Goal: Task Accomplishment & Management: Use online tool/utility

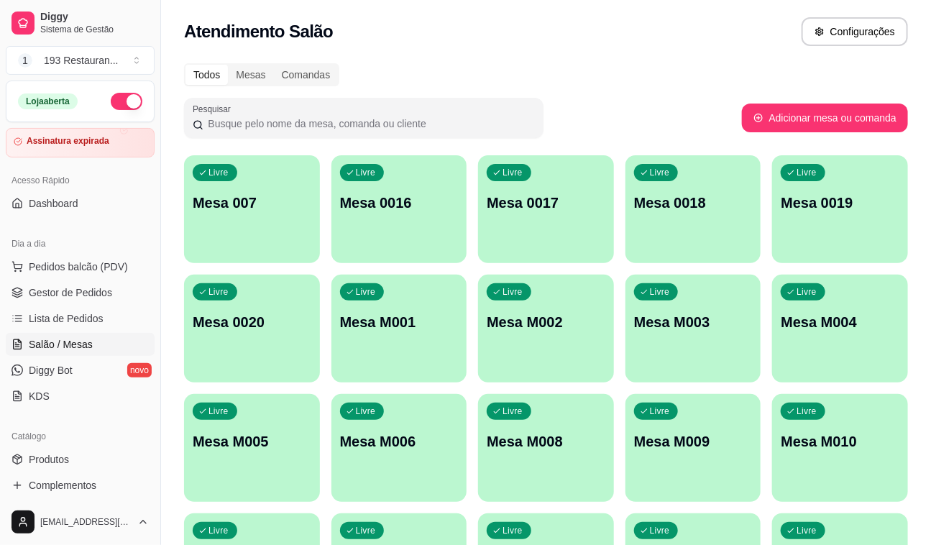
click at [123, 103] on button "button" at bounding box center [127, 101] width 32 height 17
click at [134, 56] on button "1 193 Restauran ..." at bounding box center [80, 60] width 149 height 29
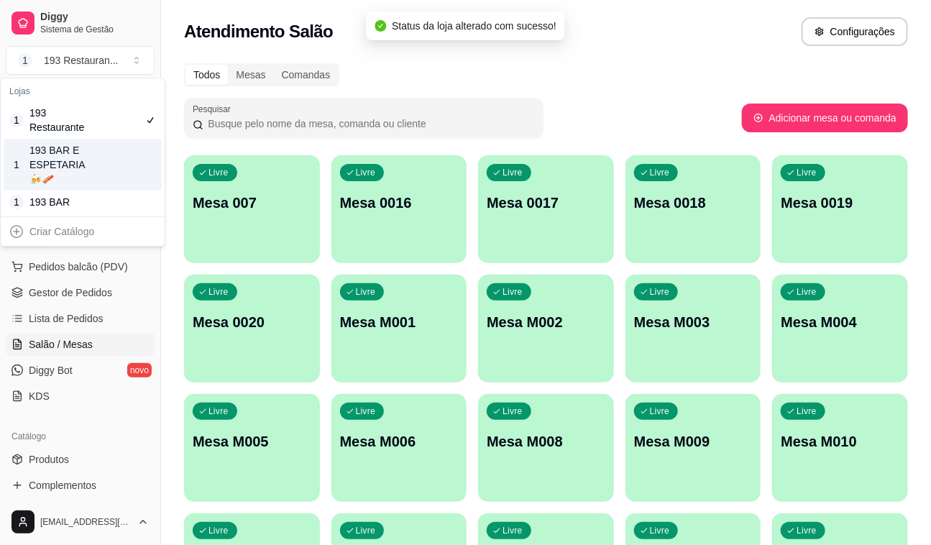
click at [76, 158] on div "193 BAR E ESPETARIA🍻🥓" at bounding box center [61, 164] width 65 height 43
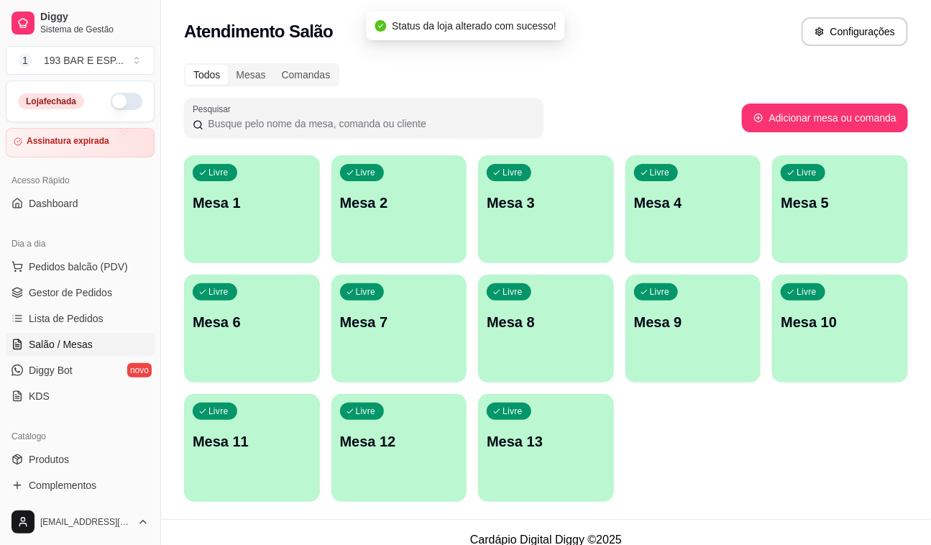
click at [115, 105] on button "button" at bounding box center [127, 101] width 32 height 17
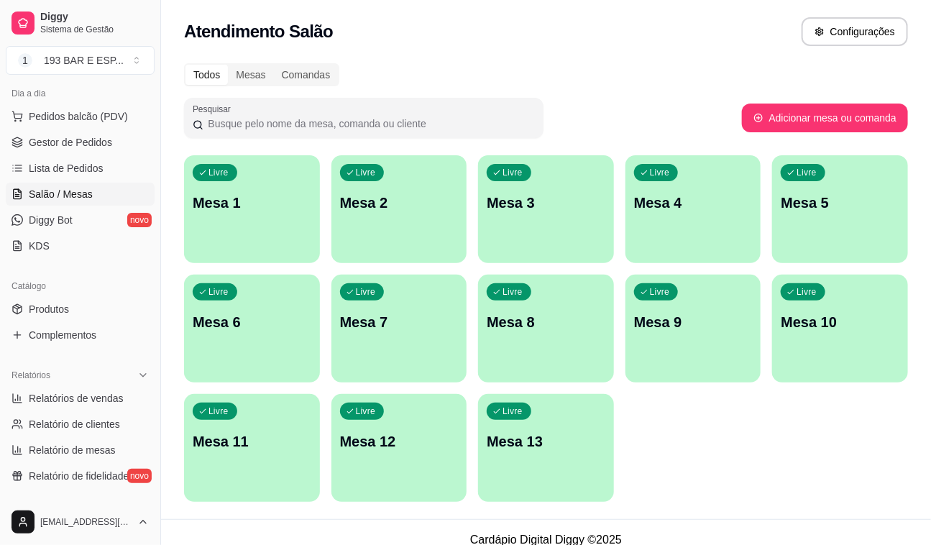
scroll to position [196, 0]
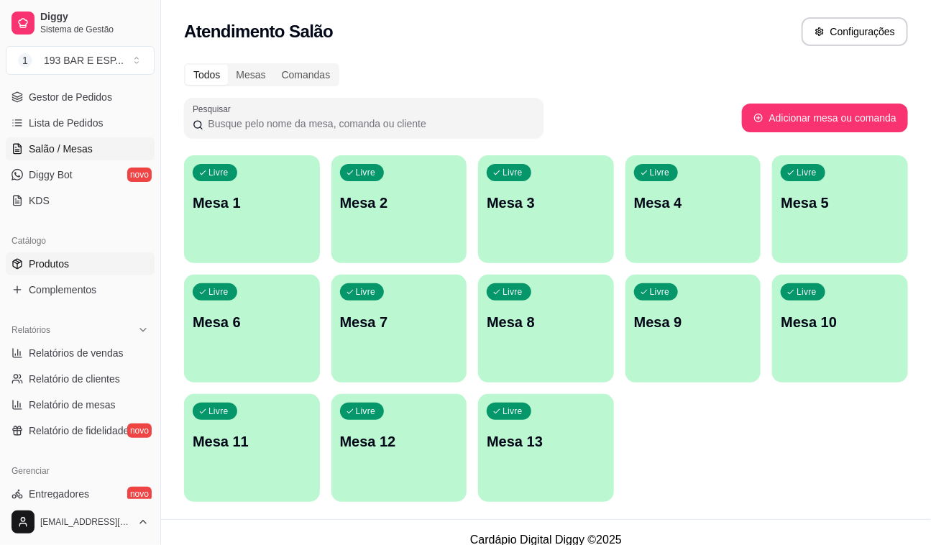
click at [58, 258] on span "Produtos" at bounding box center [49, 264] width 40 height 14
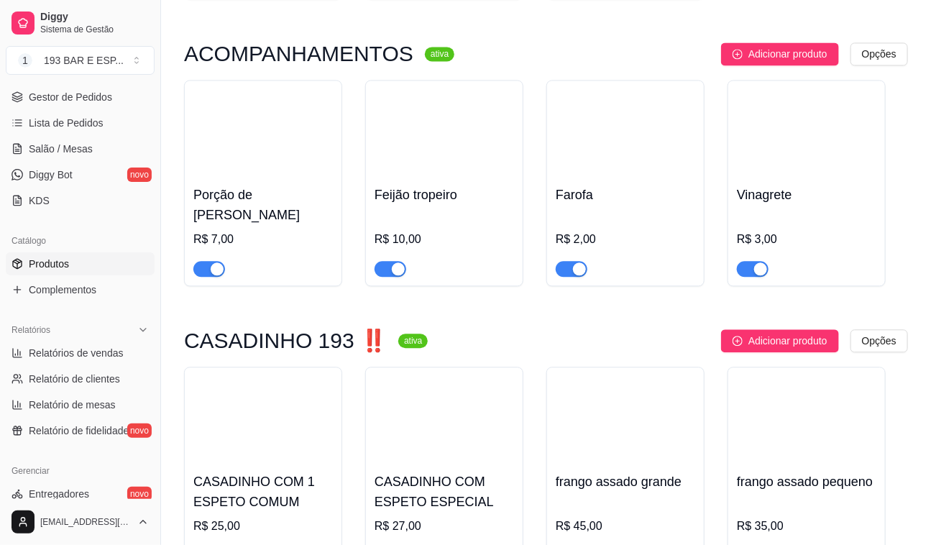
scroll to position [1242, 0]
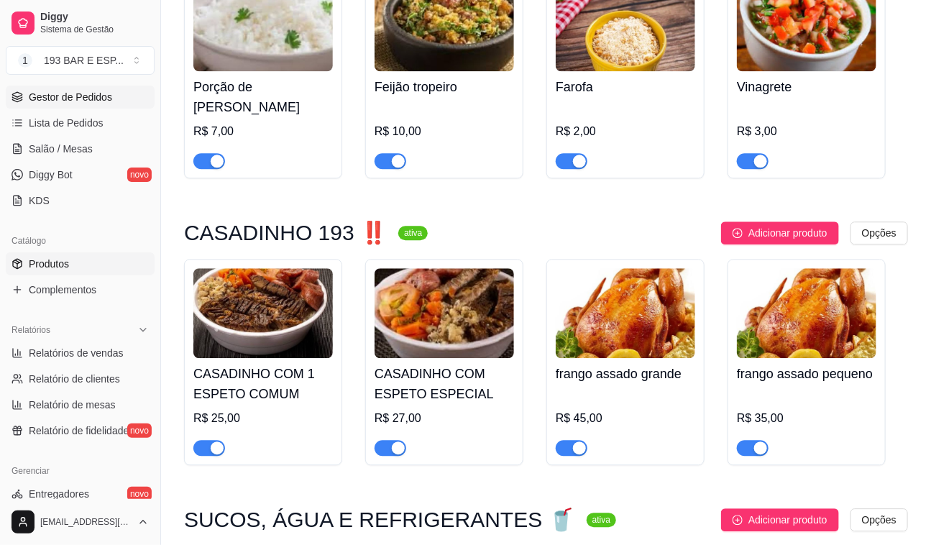
click at [60, 90] on span "Gestor de Pedidos" at bounding box center [70, 97] width 83 height 14
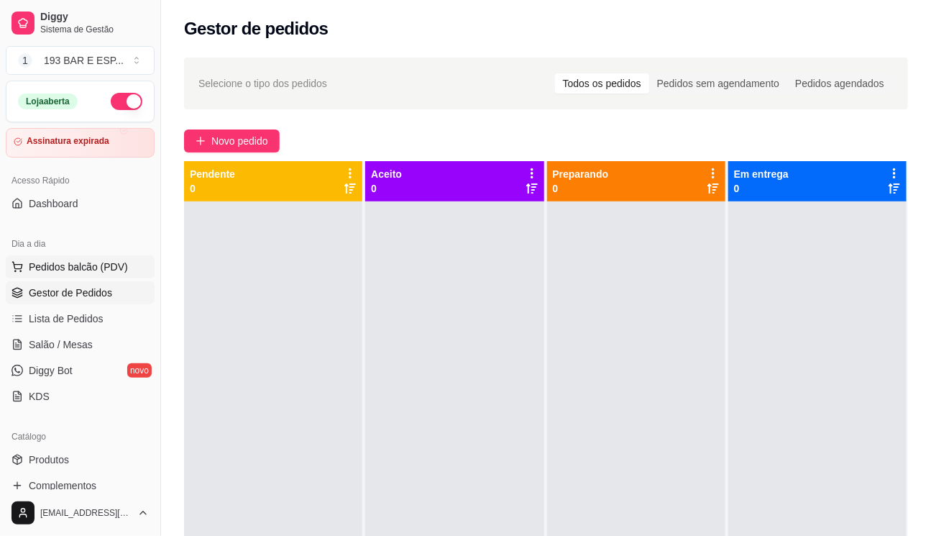
click at [91, 268] on span "Pedidos balcão (PDV)" at bounding box center [78, 267] width 99 height 14
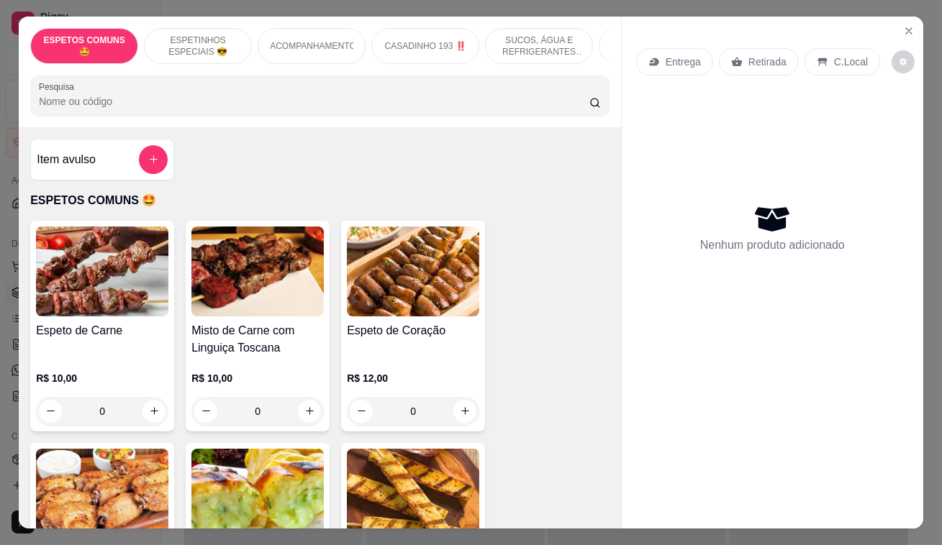
click at [748, 55] on p "Retirada" at bounding box center [767, 62] width 38 height 14
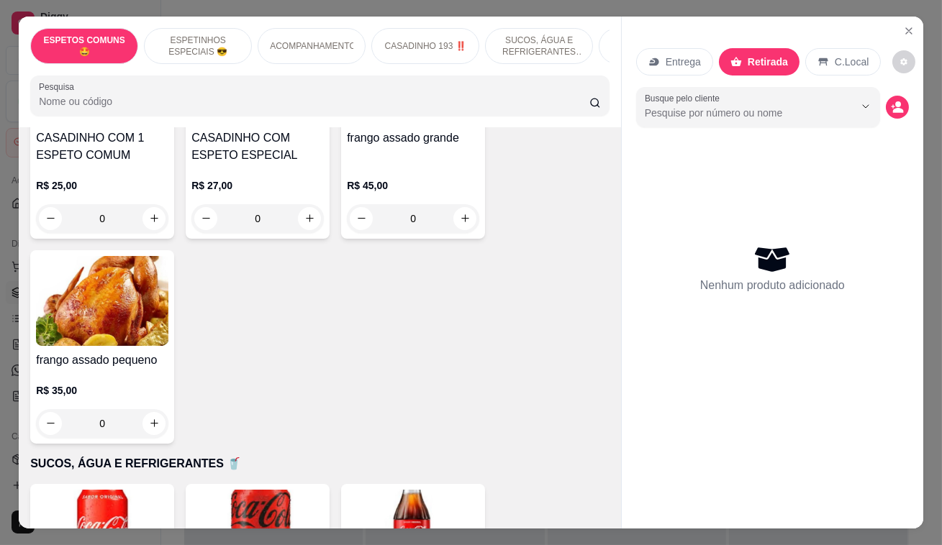
scroll to position [1242, 0]
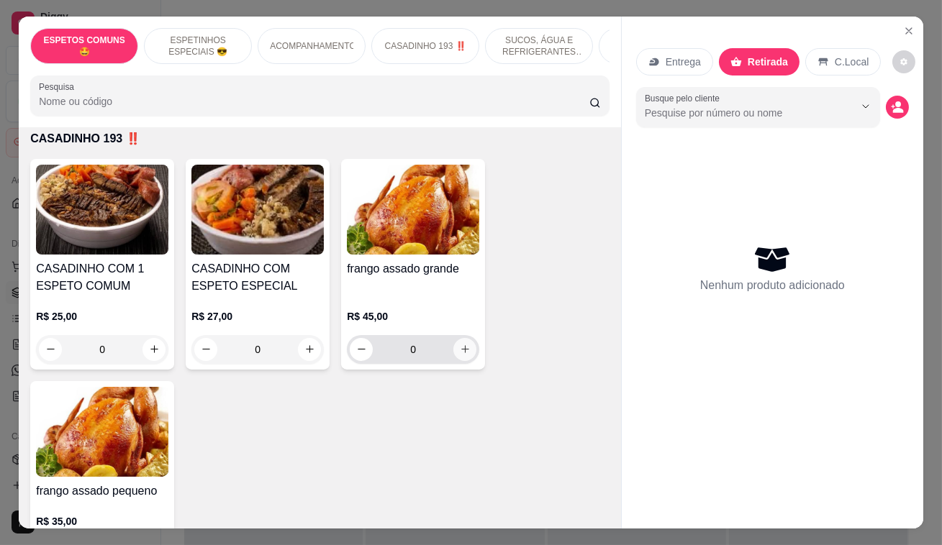
click at [460, 344] on icon "increase-product-quantity" at bounding box center [465, 349] width 11 height 11
type input "1"
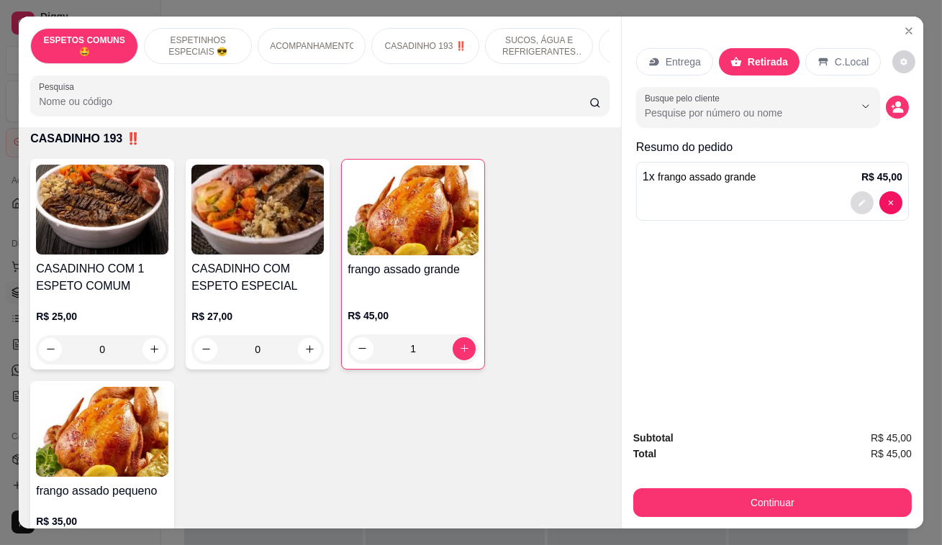
click at [857, 199] on icon "decrease-product-quantity" at bounding box center [861, 203] width 9 height 9
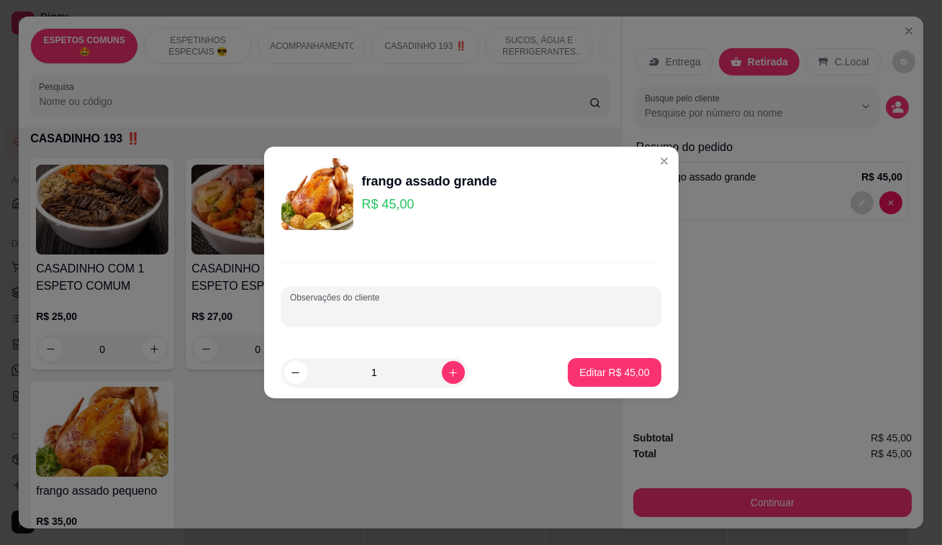
click at [446, 315] on input "Observações do cliente" at bounding box center [471, 312] width 363 height 14
type input "e"
type input "ELISEO 12;30"
click at [600, 365] on p "Editar R$ 45,00" at bounding box center [614, 372] width 68 height 14
type input "0"
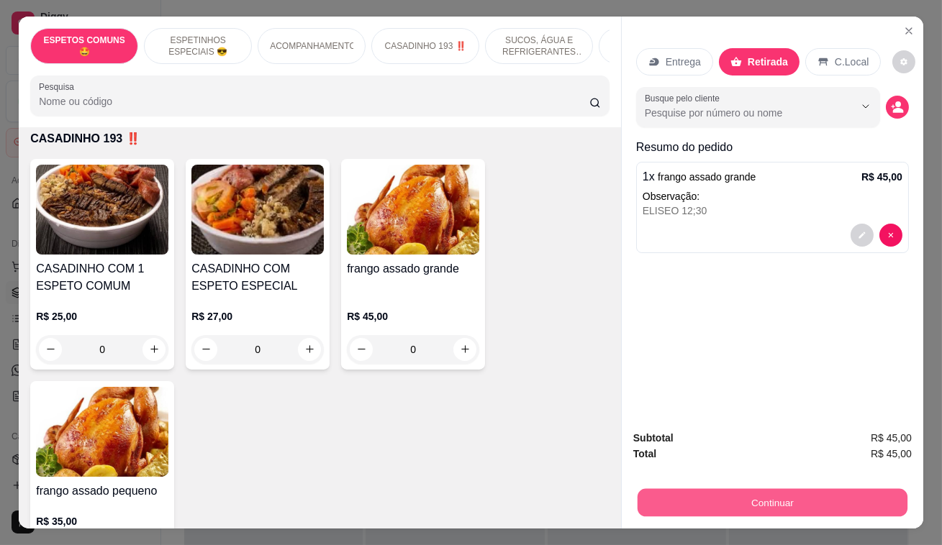
click at [807, 509] on button "Continuar" at bounding box center [772, 503] width 270 height 28
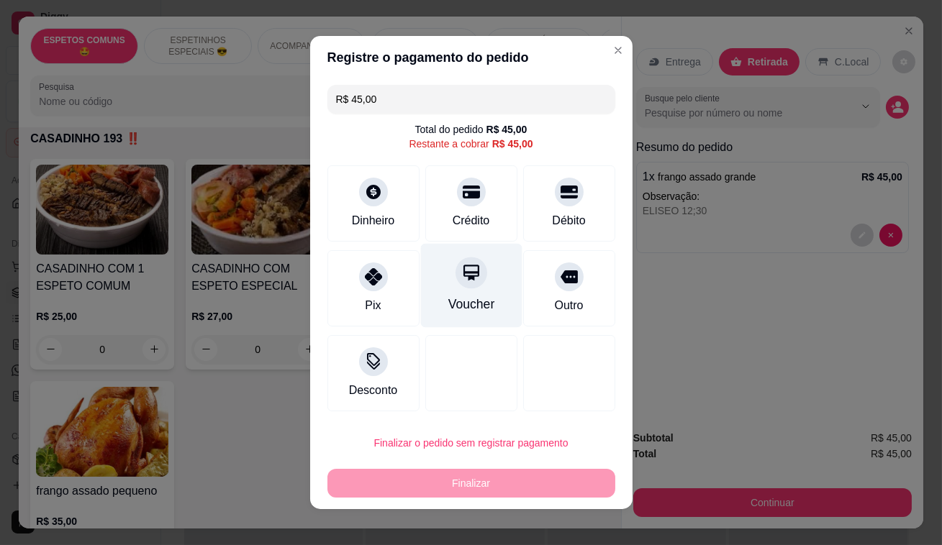
click at [467, 301] on div "Voucher" at bounding box center [470, 304] width 47 height 19
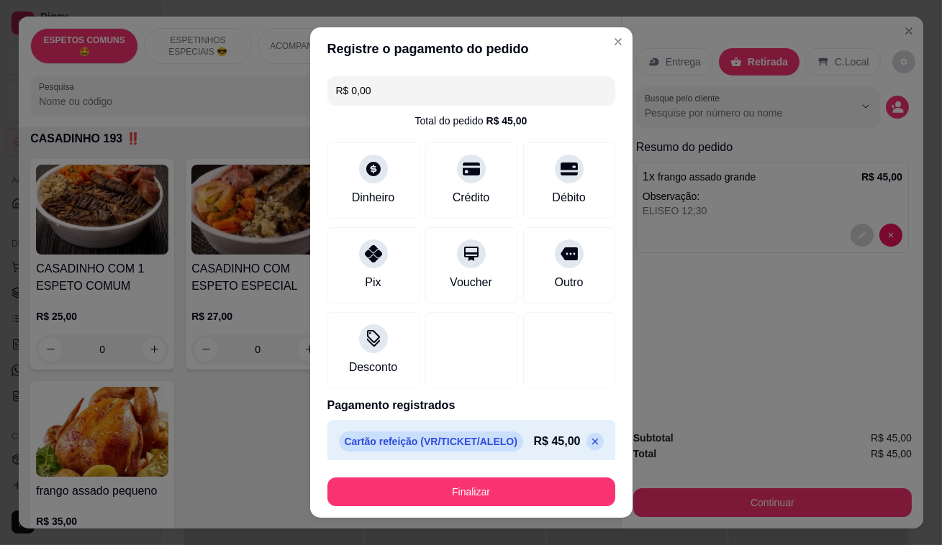
click at [501, 509] on footer "Finalizar" at bounding box center [471, 489] width 322 height 58
click at [505, 498] on button "Finalizar" at bounding box center [471, 492] width 288 height 29
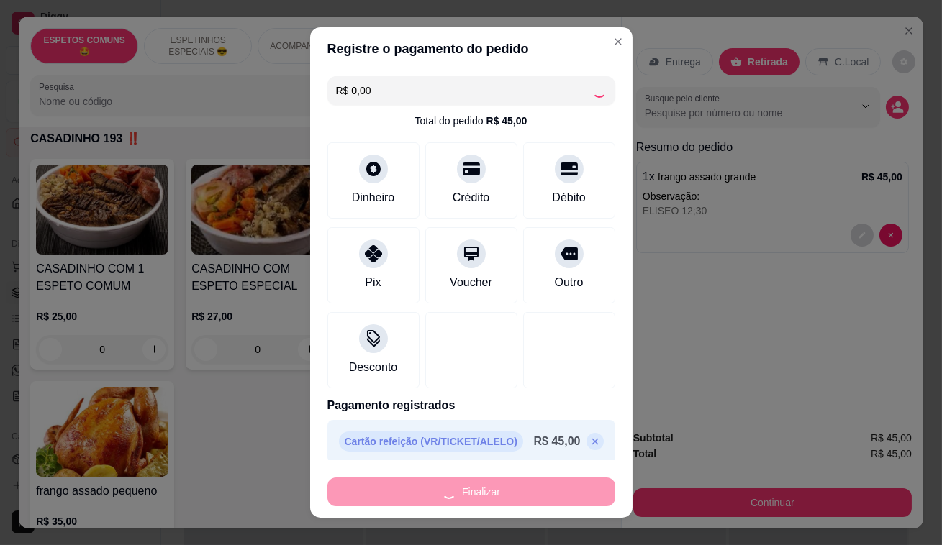
type input "-R$ 45,00"
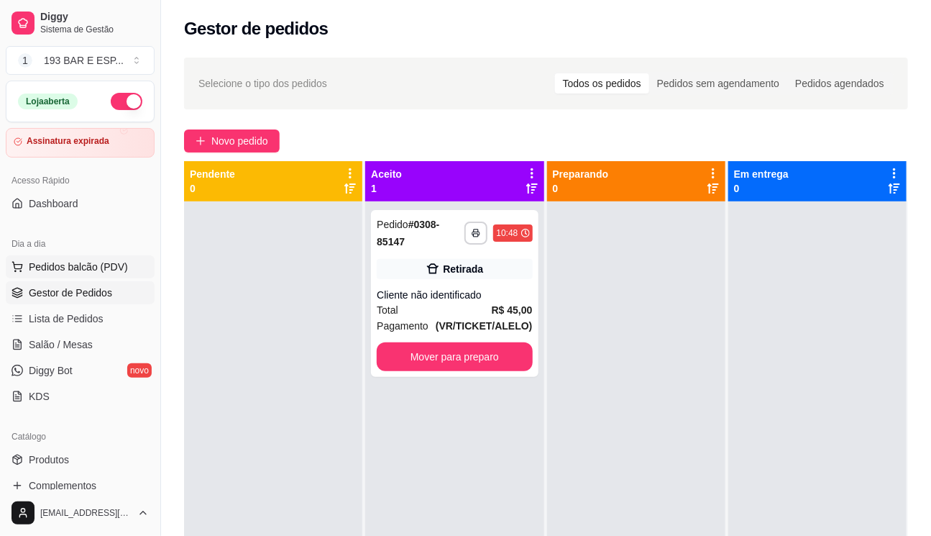
click at [90, 273] on span "Pedidos balcão (PDV)" at bounding box center [78, 267] width 99 height 14
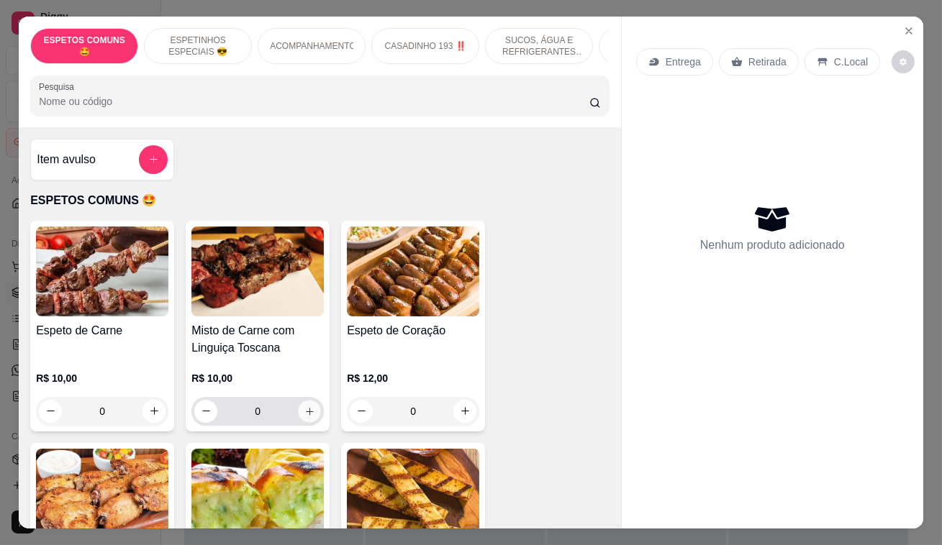
click at [306, 415] on icon "increase-product-quantity" at bounding box center [309, 411] width 7 height 7
click at [304, 415] on icon "increase-product-quantity" at bounding box center [309, 411] width 11 height 11
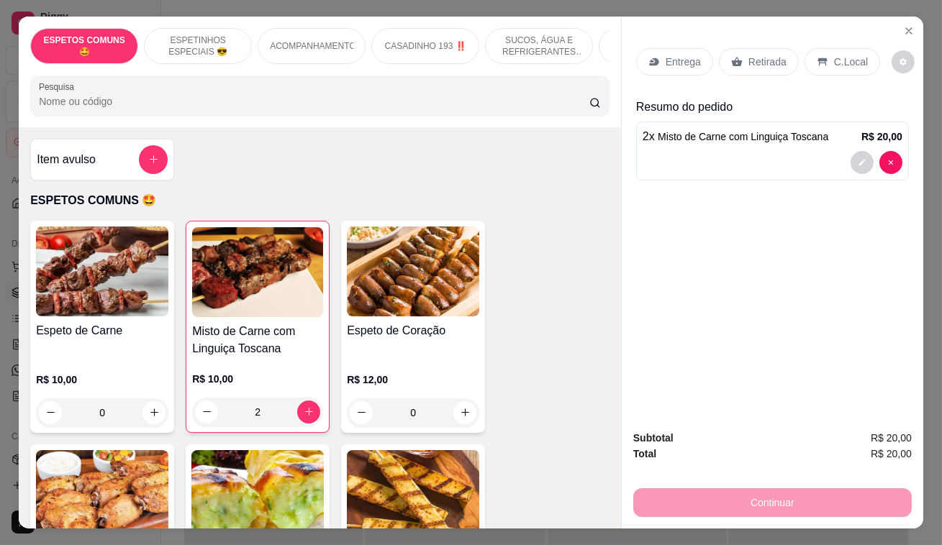
click at [762, 55] on p "Retirada" at bounding box center [767, 62] width 38 height 14
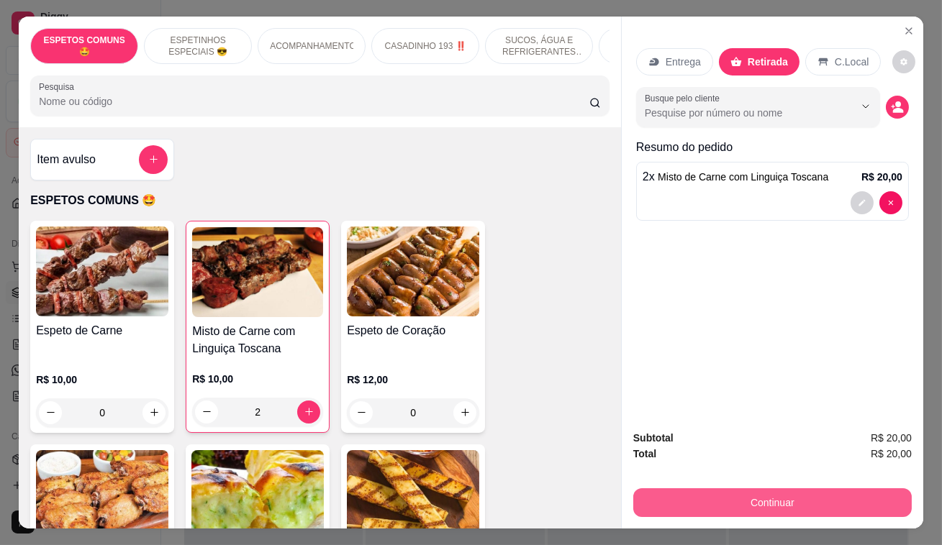
click at [732, 496] on button "Continuar" at bounding box center [772, 502] width 278 height 29
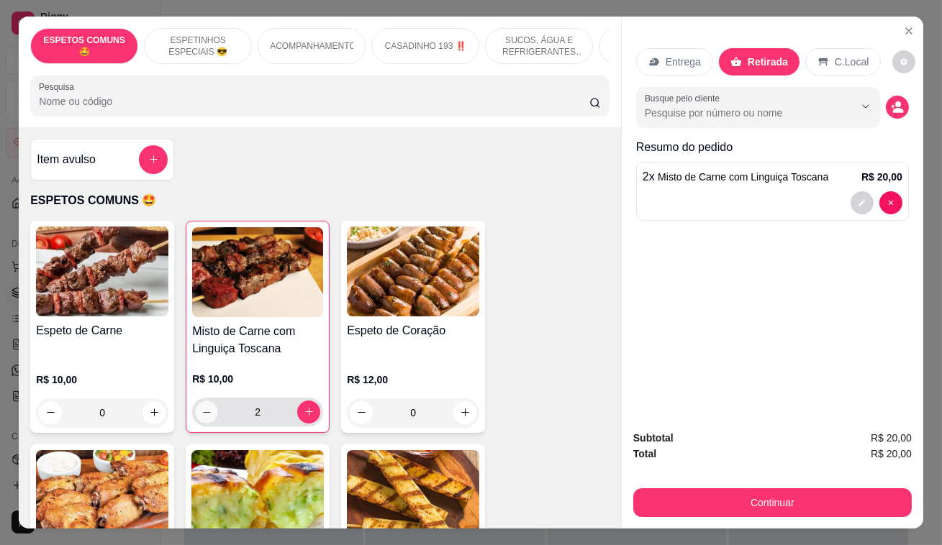
click at [206, 417] on icon "decrease-product-quantity" at bounding box center [206, 411] width 11 height 11
type input "0"
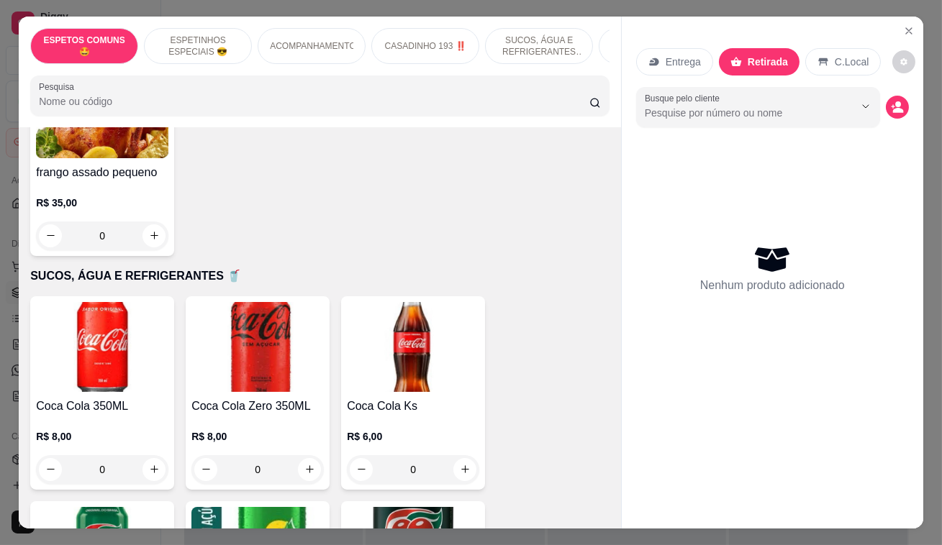
scroll to position [1569, 0]
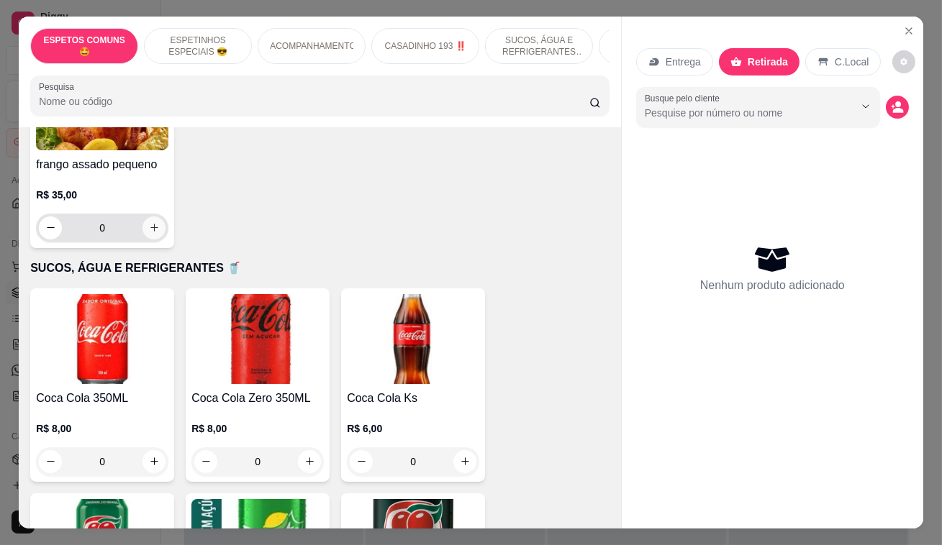
click at [155, 217] on button "increase-product-quantity" at bounding box center [153, 228] width 23 height 23
type input "1"
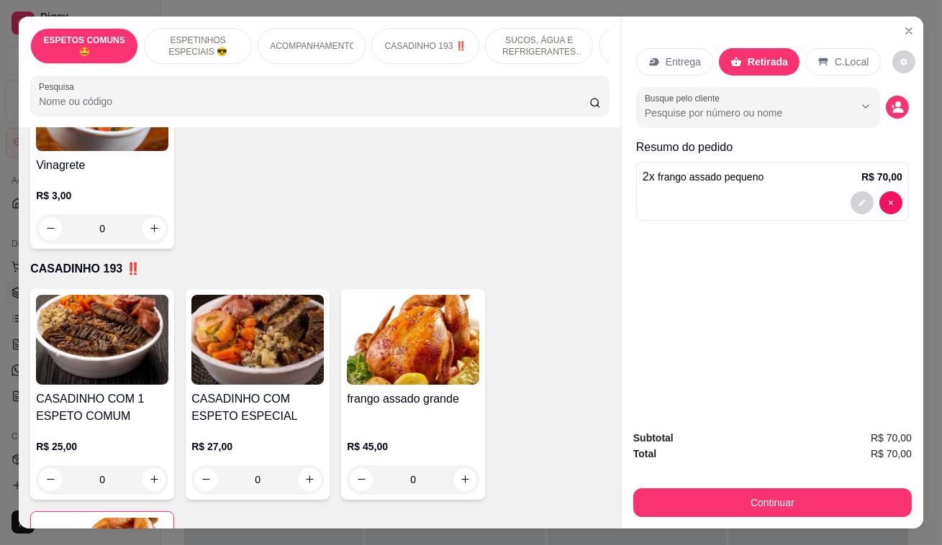
scroll to position [1374, 0]
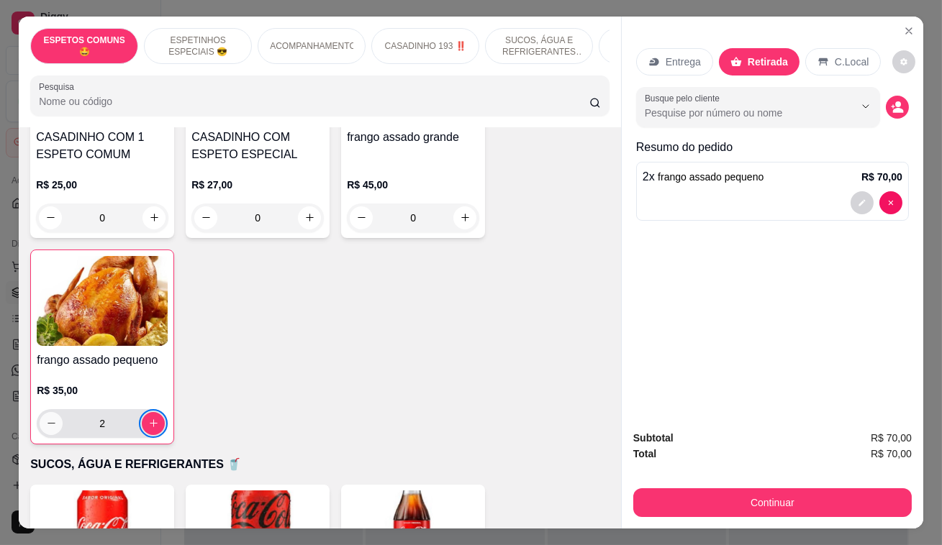
click at [50, 418] on icon "decrease-product-quantity" at bounding box center [51, 423] width 11 height 11
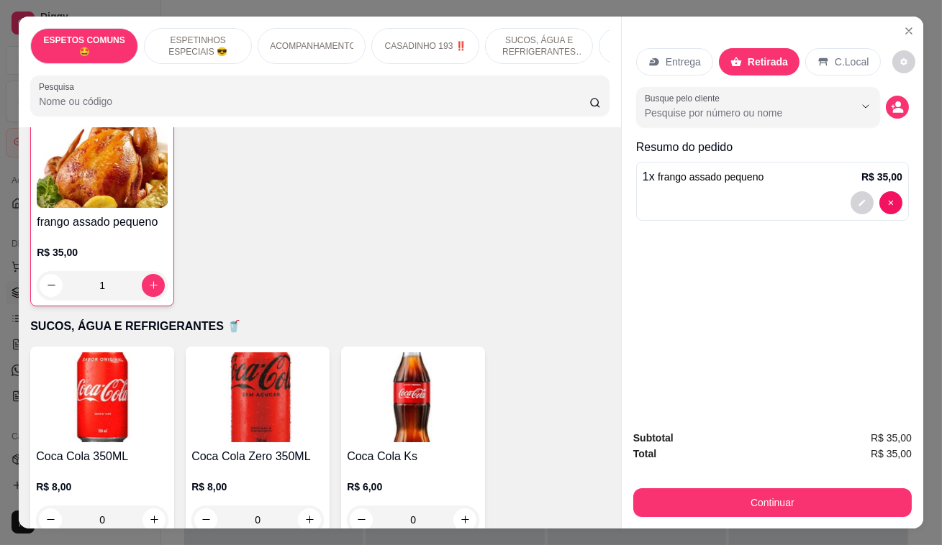
scroll to position [1516, 0]
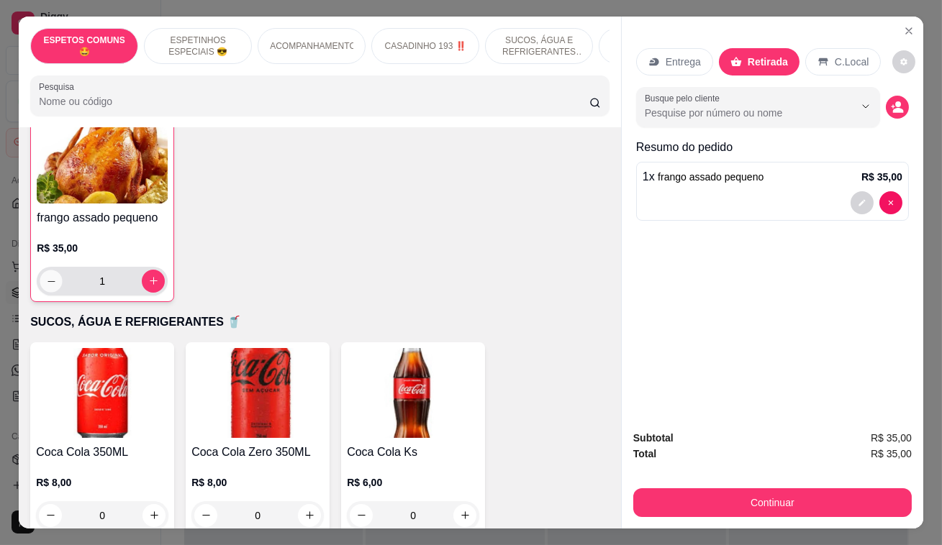
click at [40, 270] on button "decrease-product-quantity" at bounding box center [51, 281] width 22 height 22
type input "0"
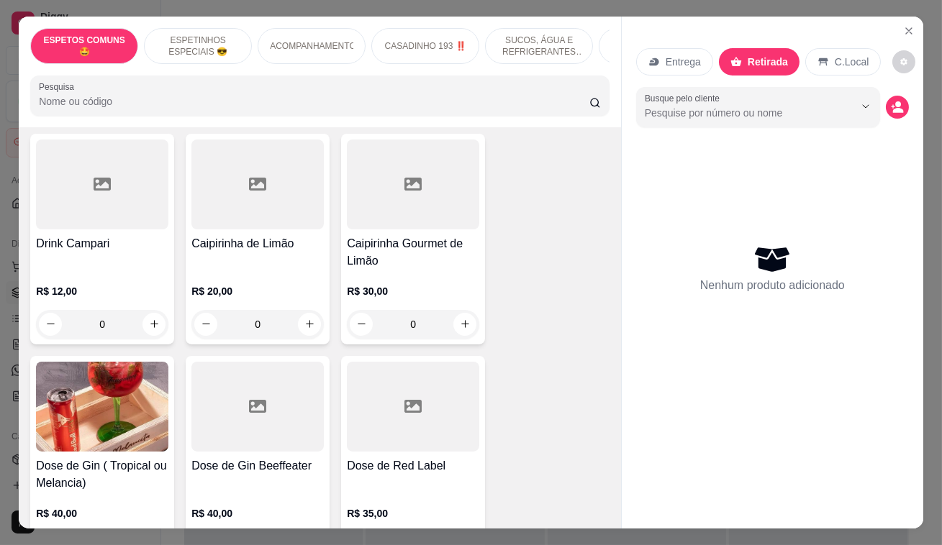
scroll to position [4719, 0]
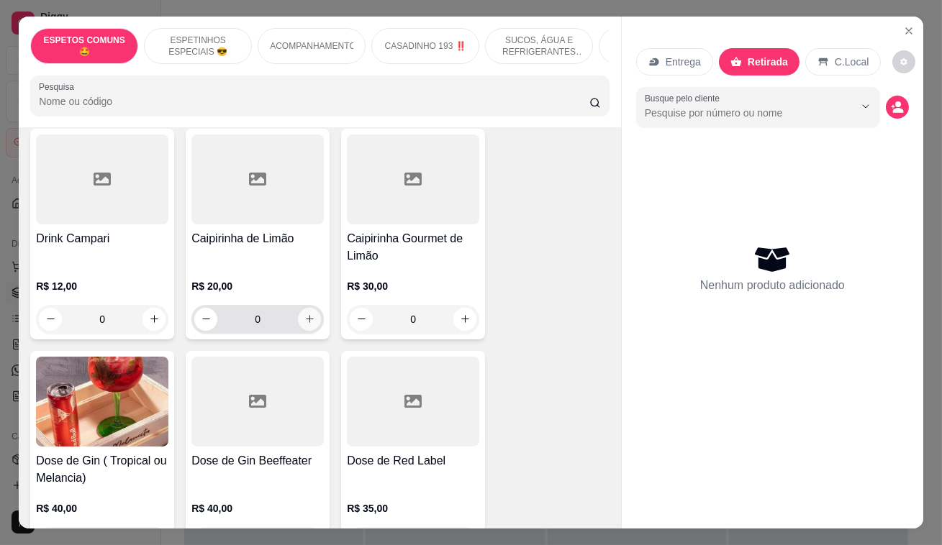
click at [311, 308] on button "increase-product-quantity" at bounding box center [309, 319] width 23 height 23
type input "2"
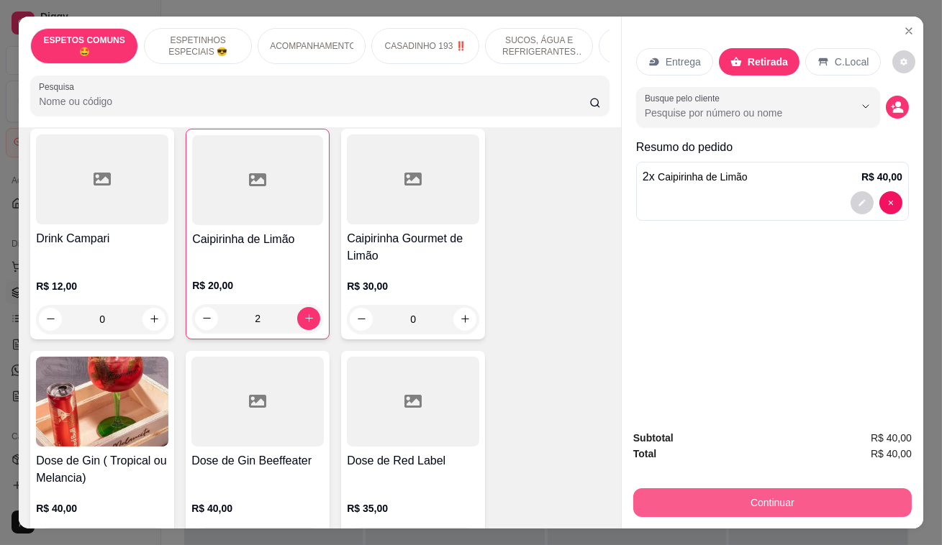
click at [834, 488] on button "Continuar" at bounding box center [772, 502] width 278 height 29
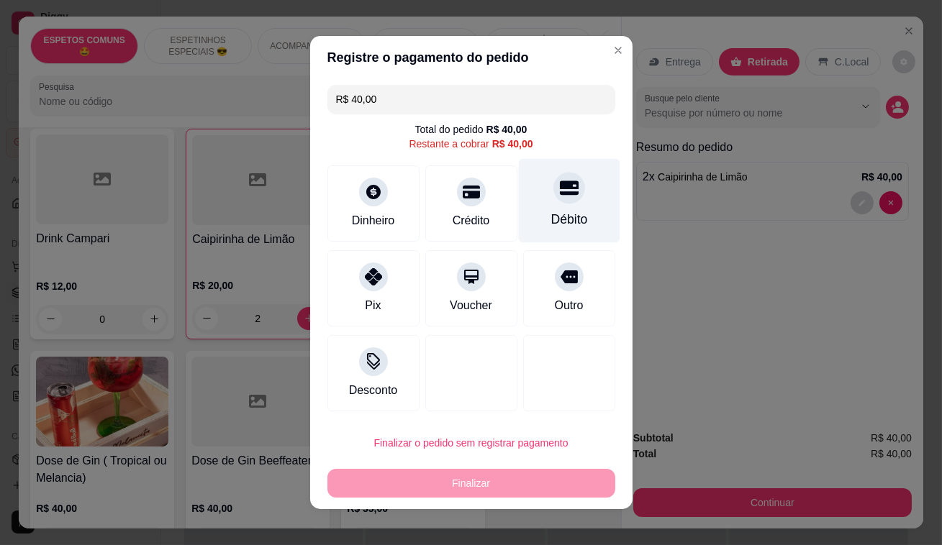
click at [559, 188] on icon at bounding box center [568, 188] width 19 height 14
type input "R$ 0,00"
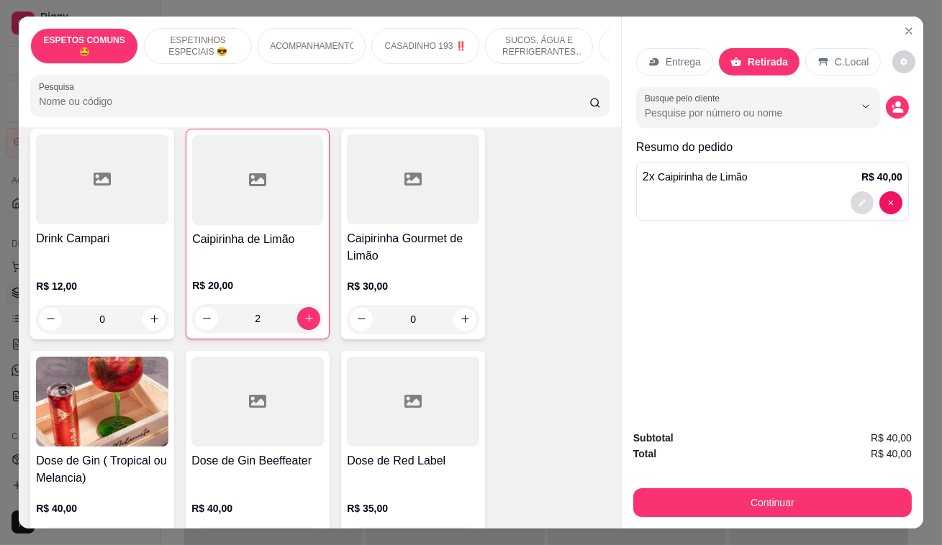
click at [862, 194] on button "decrease-product-quantity" at bounding box center [861, 202] width 23 height 23
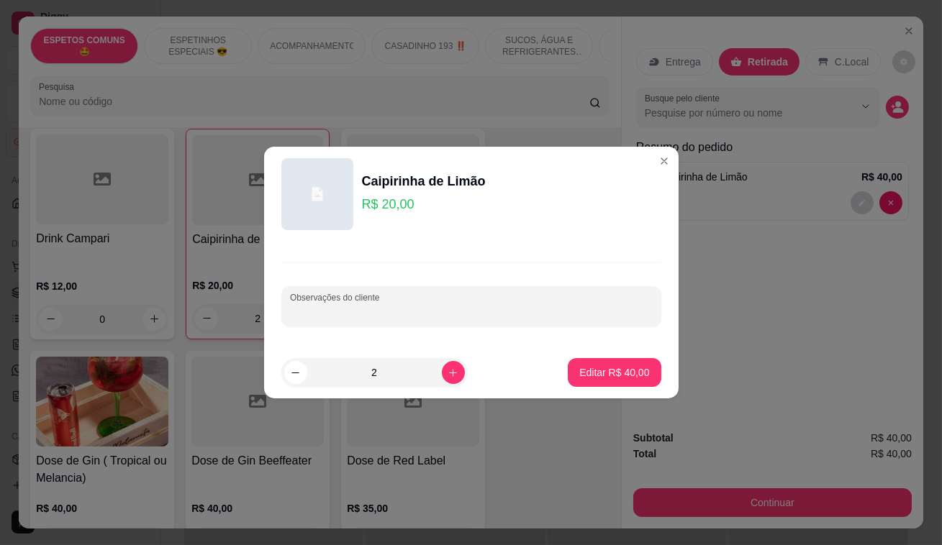
click at [411, 305] on input "Observações do cliente" at bounding box center [471, 312] width 363 height 14
type input "FRANGO PARA ENTREGA 12;00 [PERSON_NAME] 295"
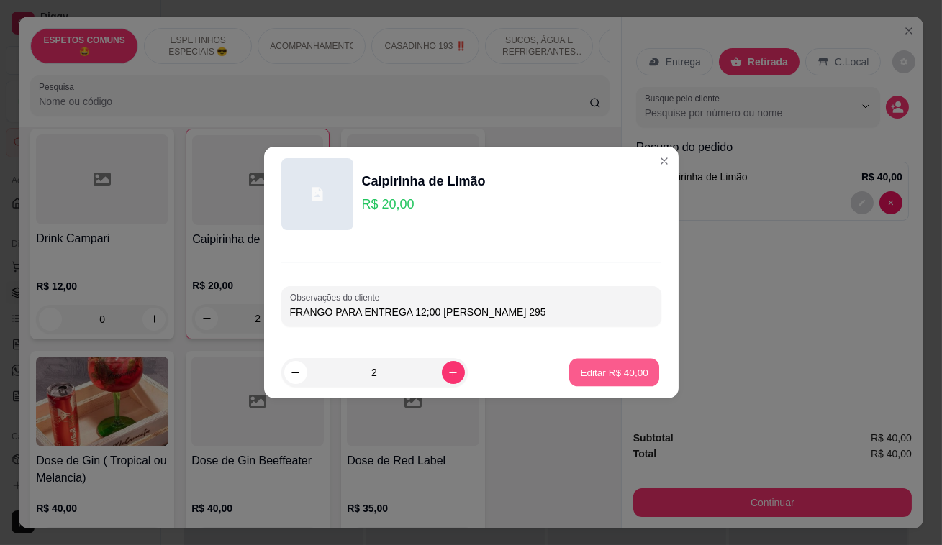
click at [627, 376] on p "Editar R$ 40,00" at bounding box center [614, 372] width 68 height 14
type input "0"
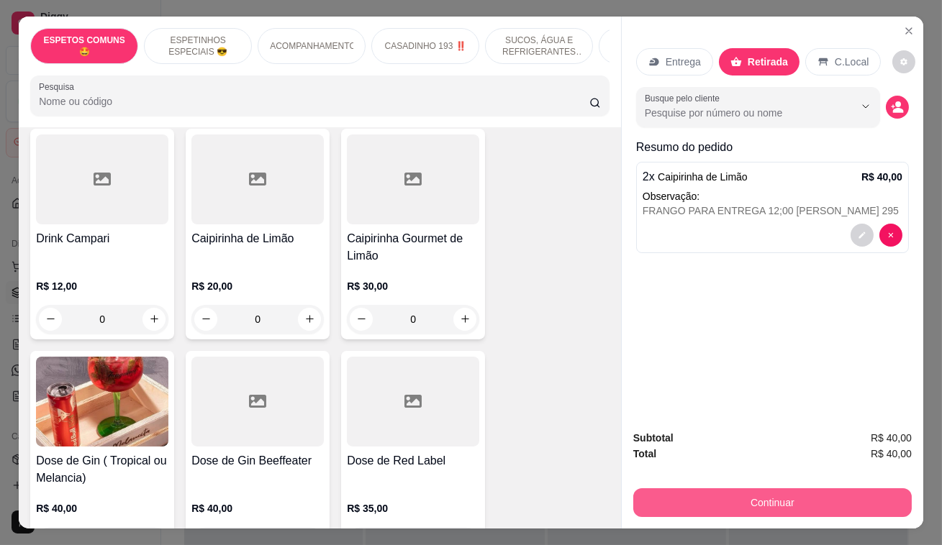
click at [777, 509] on button "Continuar" at bounding box center [772, 502] width 278 height 29
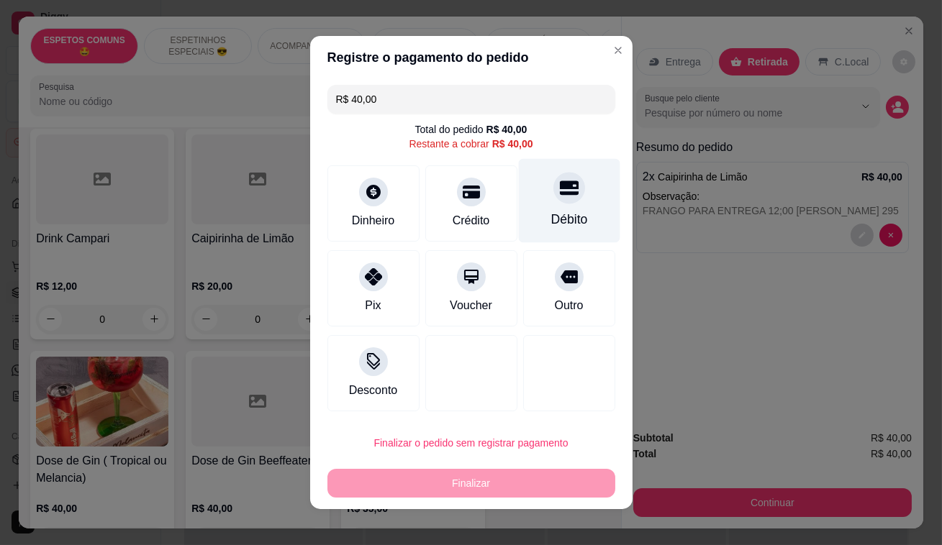
click at [572, 196] on div "Débito" at bounding box center [568, 201] width 101 height 84
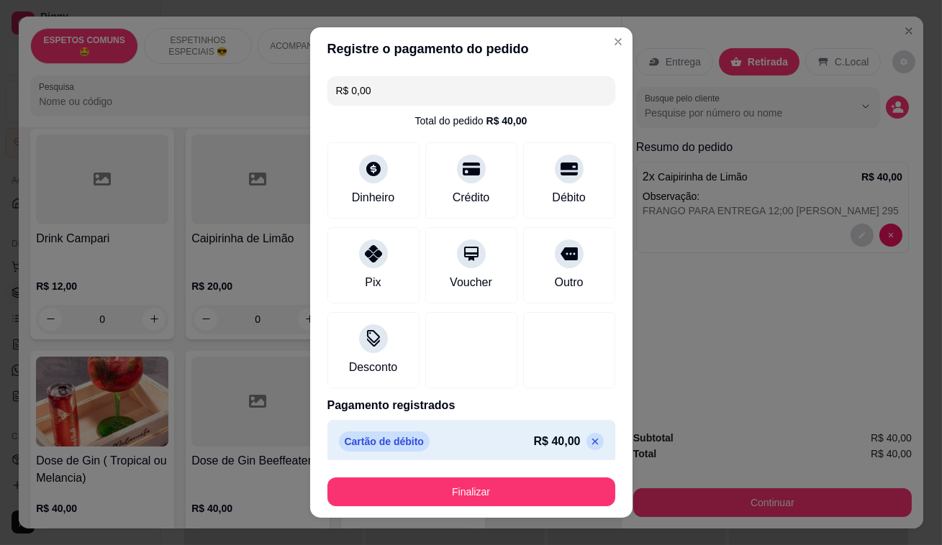
click at [501, 475] on div "Finalizar" at bounding box center [471, 489] width 288 height 35
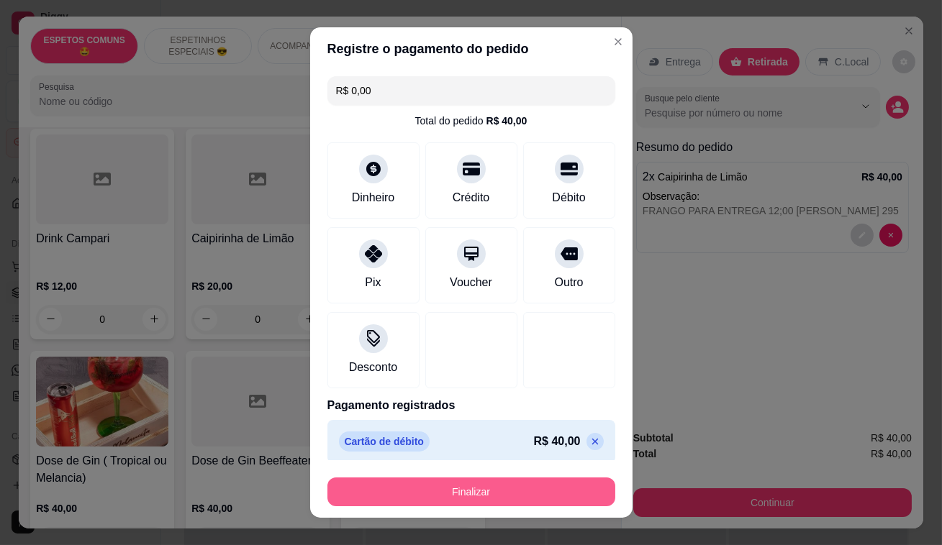
click at [509, 493] on button "Finalizar" at bounding box center [471, 492] width 288 height 29
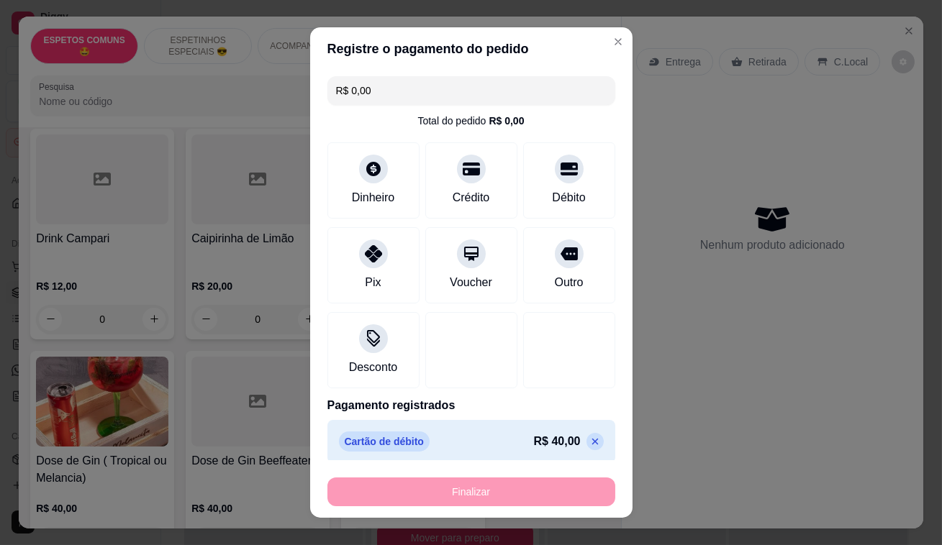
type input "-R$ 40,00"
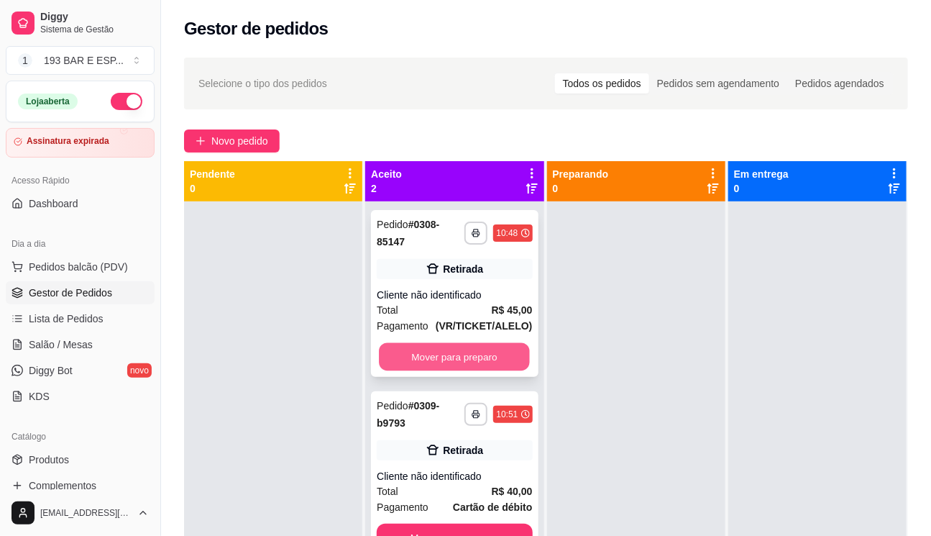
click at [436, 352] on button "Mover para preparo" at bounding box center [454, 357] width 151 height 28
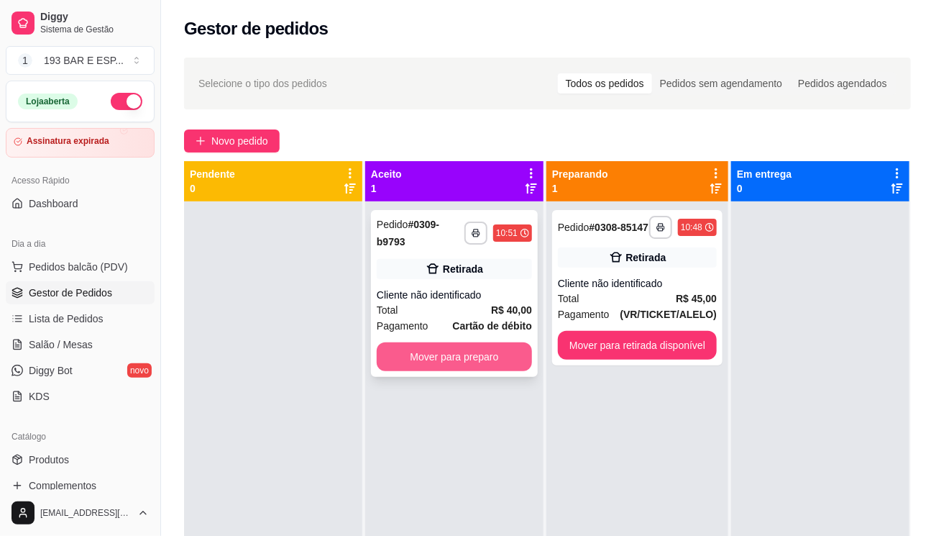
click at [521, 349] on button "Mover para preparo" at bounding box center [454, 356] width 155 height 29
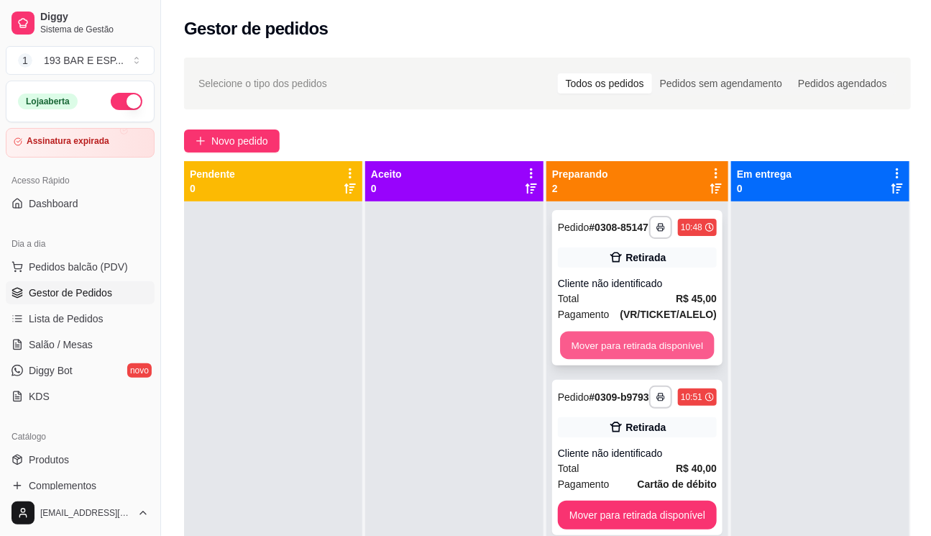
click at [597, 346] on button "Mover para retirada disponível" at bounding box center [637, 346] width 154 height 28
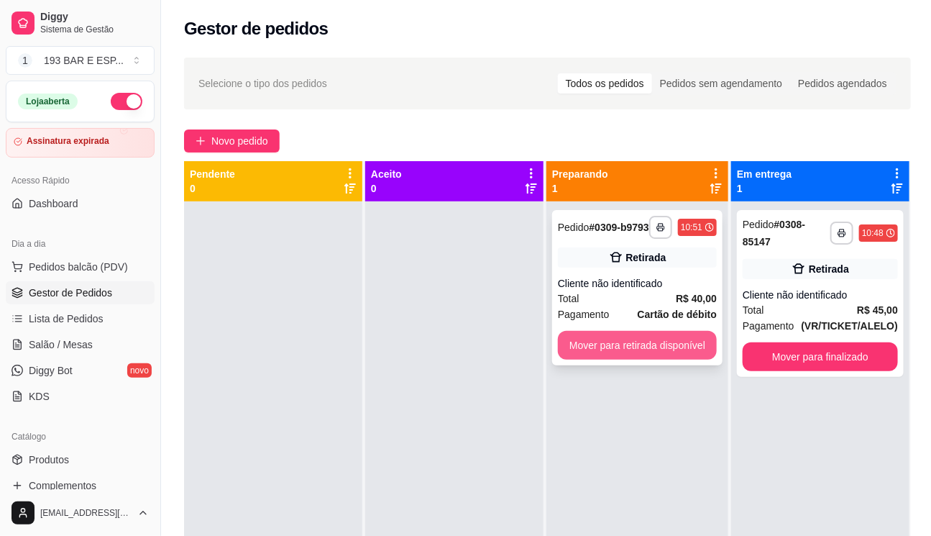
click at [665, 345] on button "Mover para retirada disponível" at bounding box center [637, 345] width 159 height 29
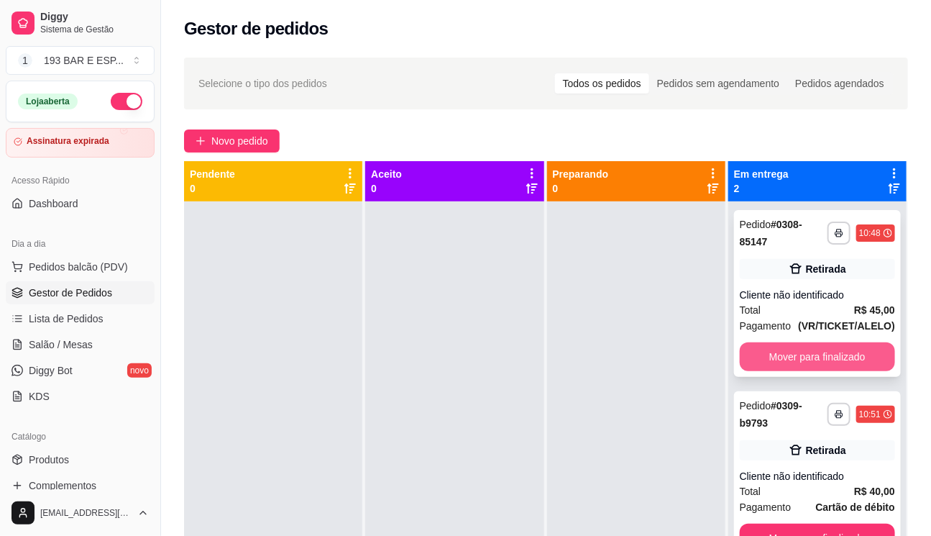
click at [831, 366] on button "Mover para finalizado" at bounding box center [817, 356] width 155 height 29
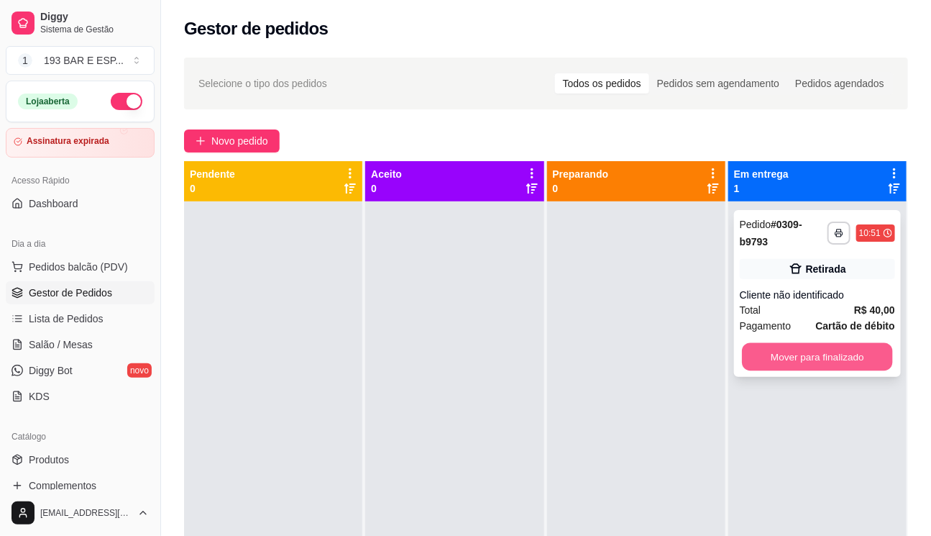
click at [831, 365] on button "Mover para finalizado" at bounding box center [817, 357] width 151 height 28
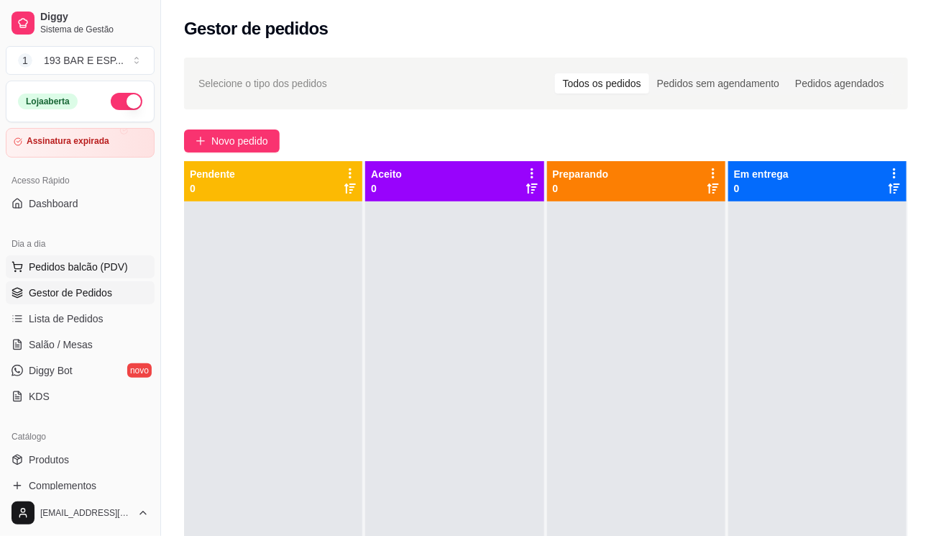
click at [96, 270] on span "Pedidos balcão (PDV)" at bounding box center [78, 267] width 99 height 14
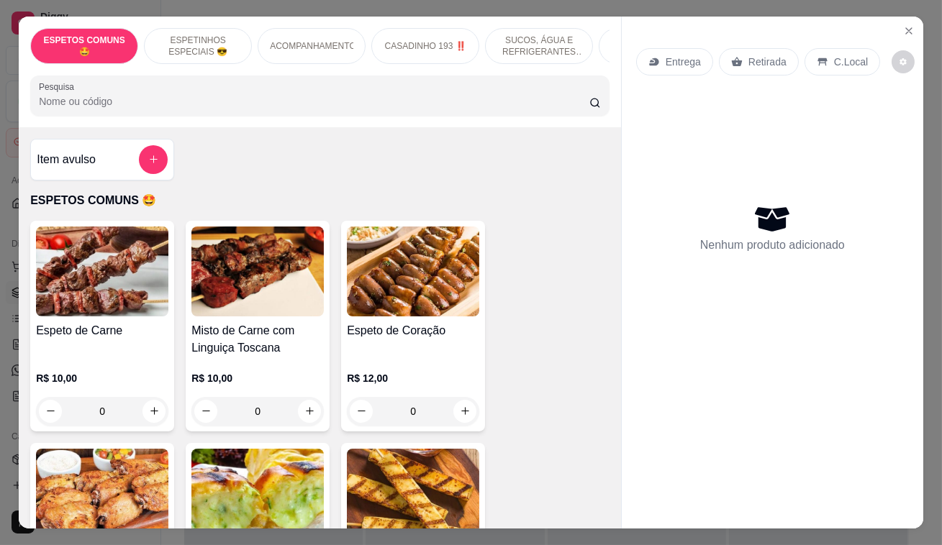
click at [748, 55] on p "Retirada" at bounding box center [767, 62] width 38 height 14
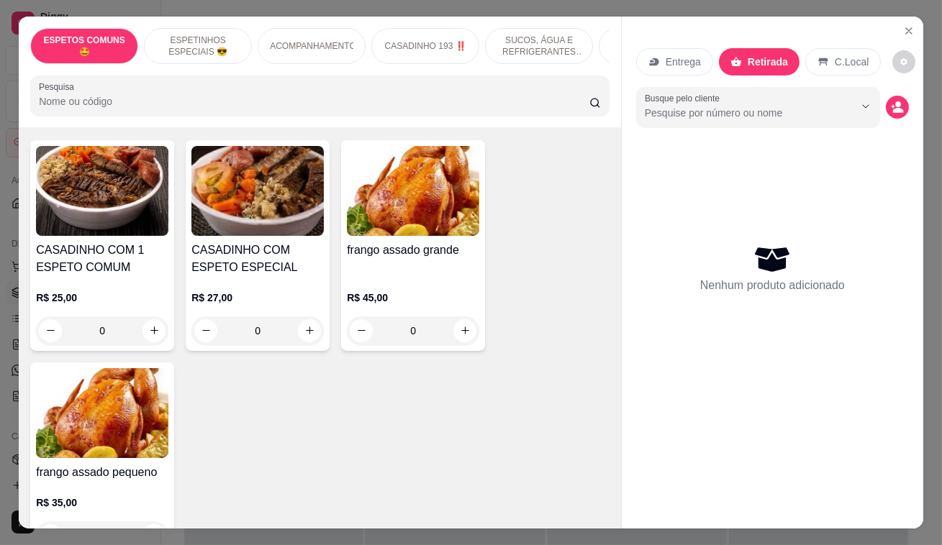
scroll to position [1308, 0]
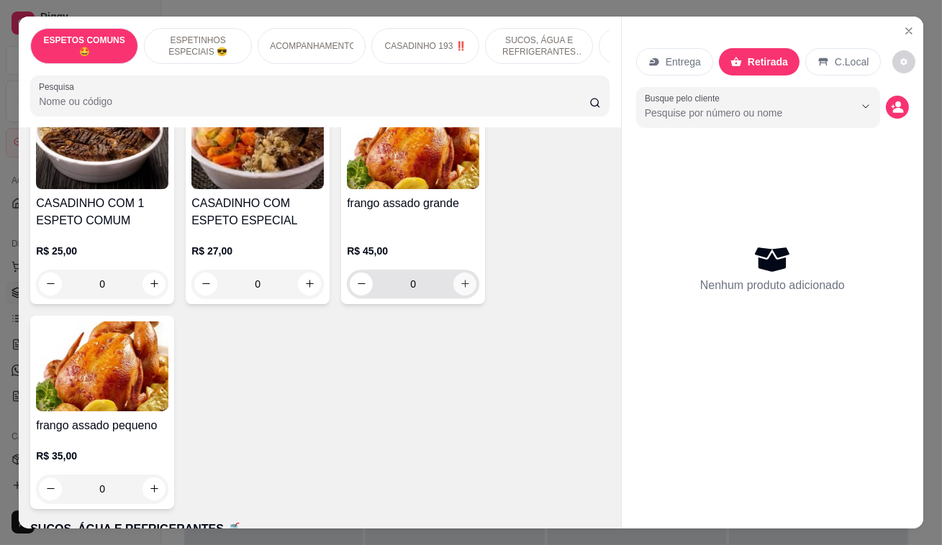
click at [465, 273] on button "increase-product-quantity" at bounding box center [464, 284] width 23 height 23
type input "1"
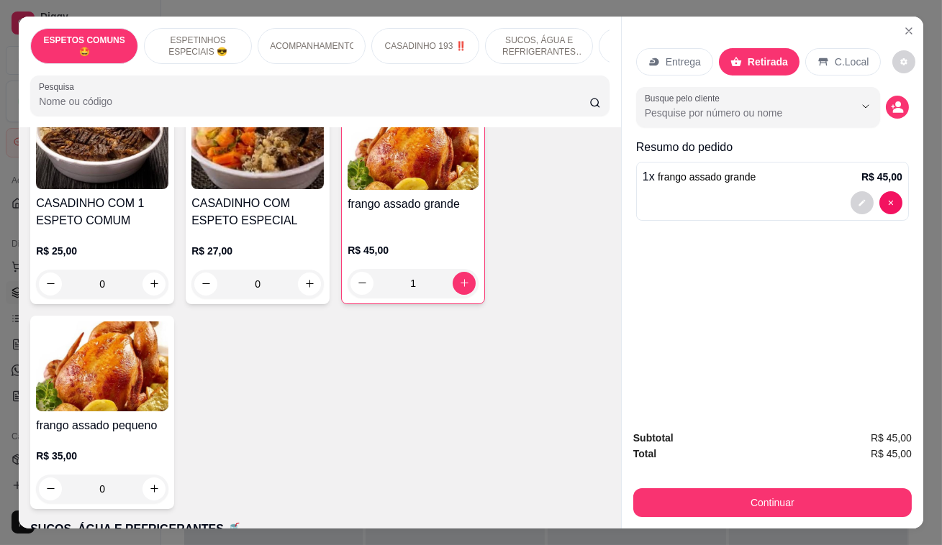
click at [868, 194] on div at bounding box center [876, 202] width 52 height 23
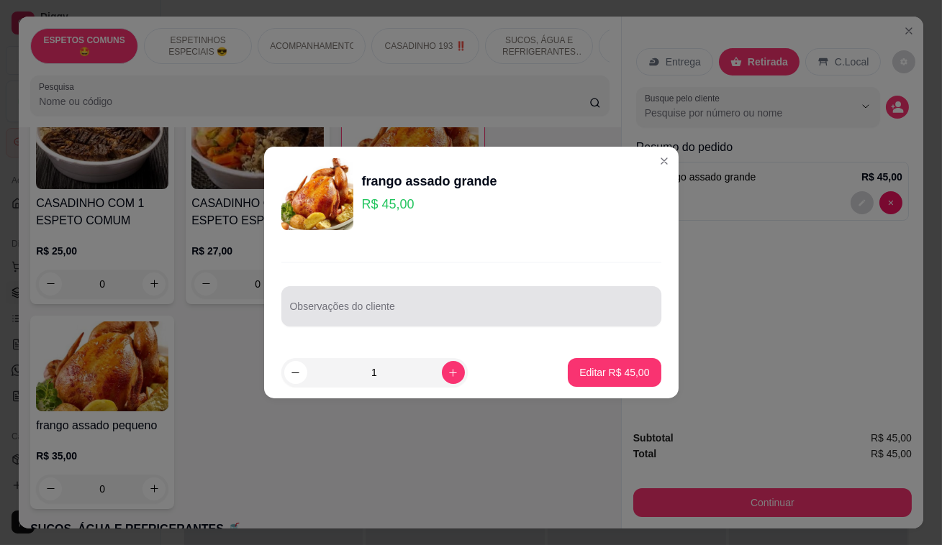
click at [363, 298] on div at bounding box center [471, 306] width 363 height 29
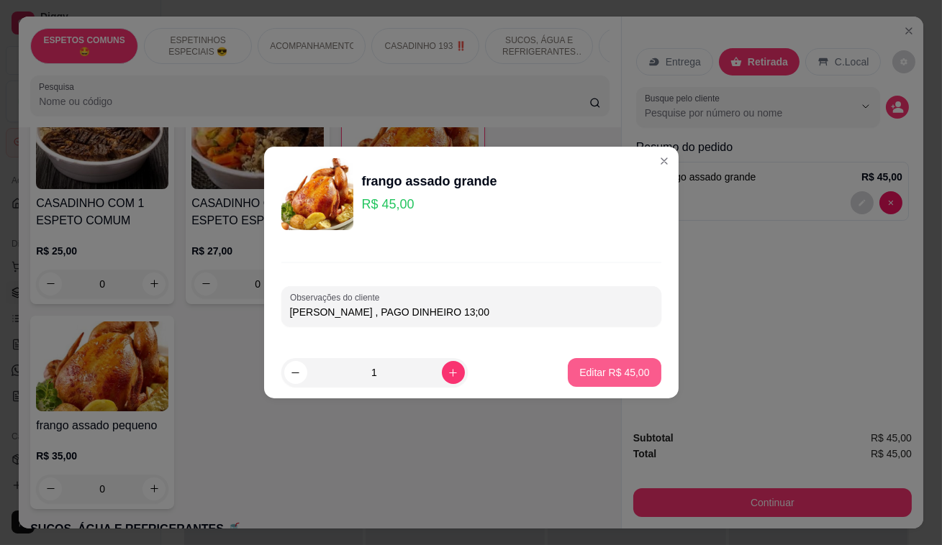
type input "[PERSON_NAME] , PAGO DINHEIRO 13;00"
click at [607, 372] on p "Editar R$ 45,00" at bounding box center [614, 372] width 70 height 14
type input "0"
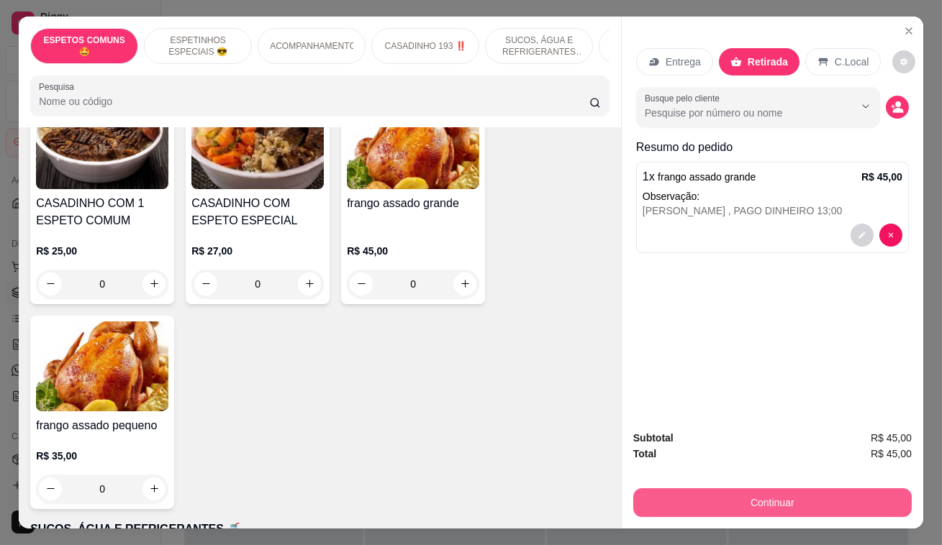
click at [855, 498] on button "Continuar" at bounding box center [772, 502] width 278 height 29
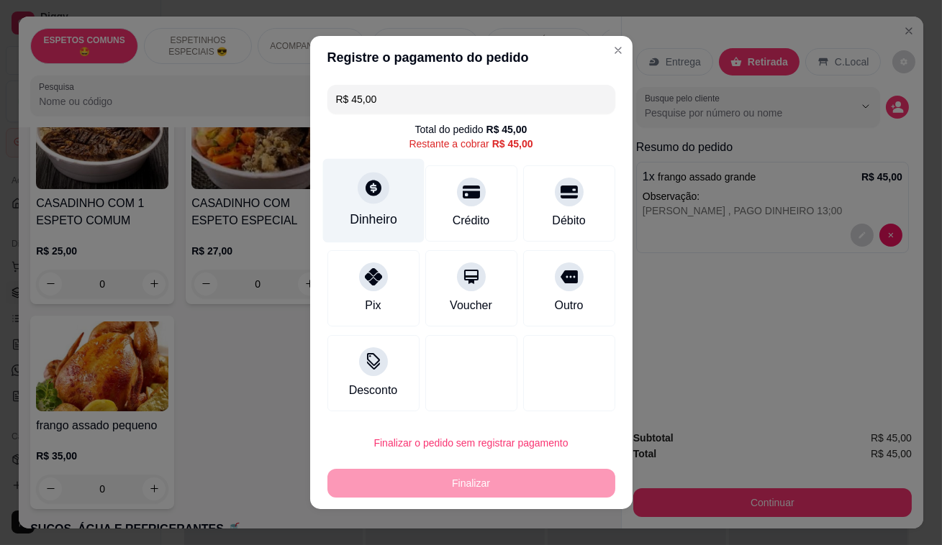
click at [379, 199] on div "Dinheiro" at bounding box center [372, 201] width 101 height 84
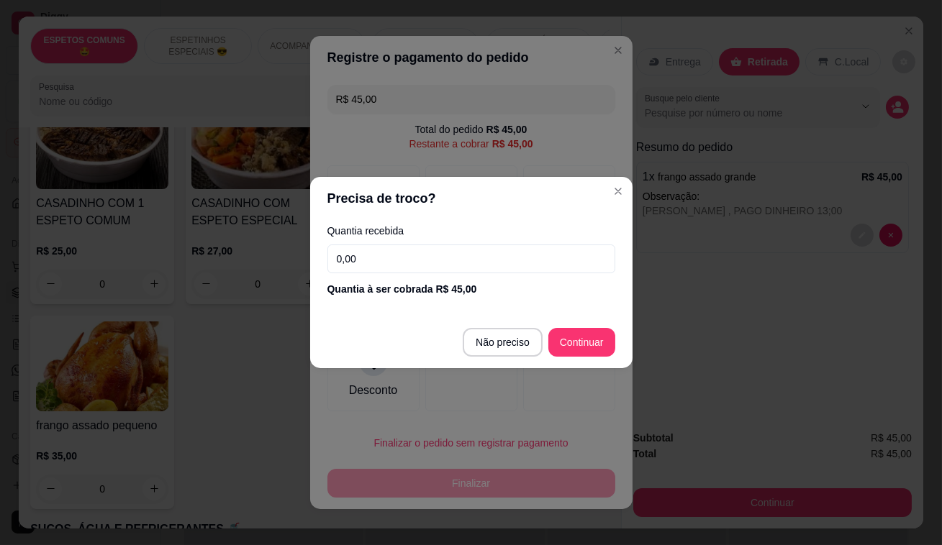
click at [437, 255] on input "0,00" at bounding box center [471, 259] width 288 height 29
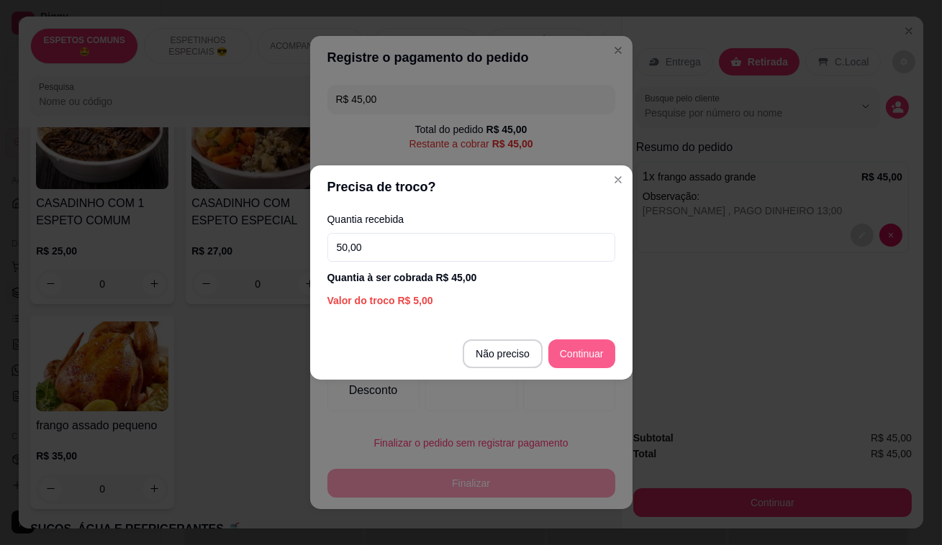
type input "50,00"
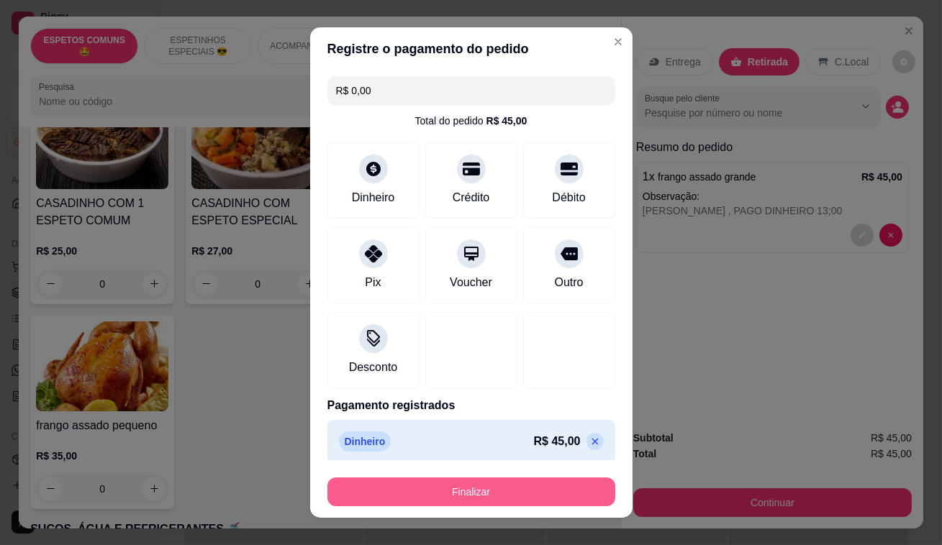
click at [532, 496] on button "Finalizar" at bounding box center [471, 492] width 288 height 29
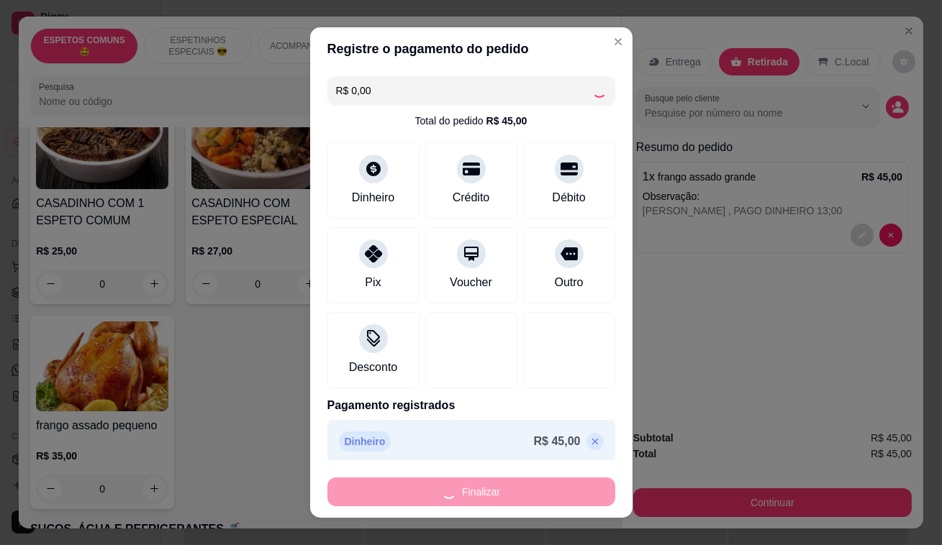
type input "-R$ 45,00"
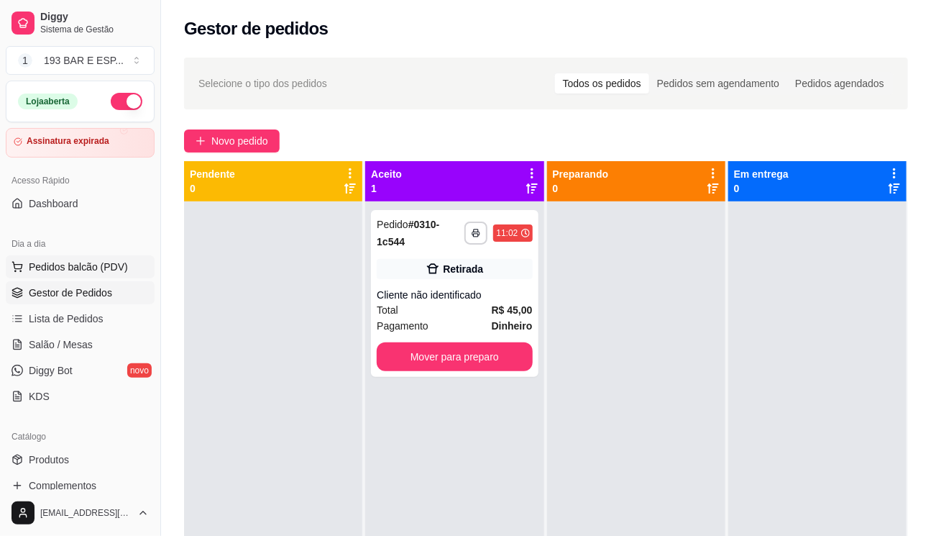
click at [76, 270] on span "Pedidos balcão (PDV)" at bounding box center [78, 267] width 99 height 14
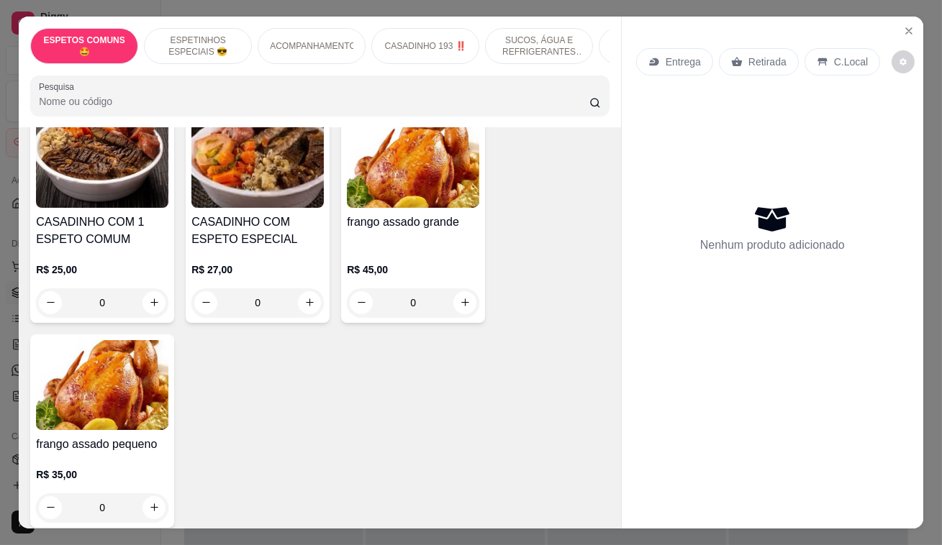
scroll to position [1177, 0]
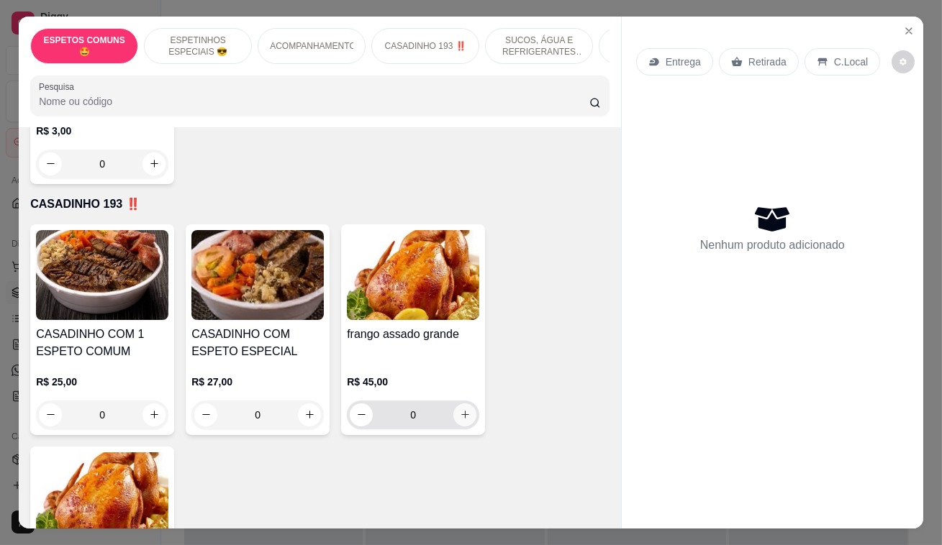
click at [468, 404] on button "increase-product-quantity" at bounding box center [464, 415] width 23 height 23
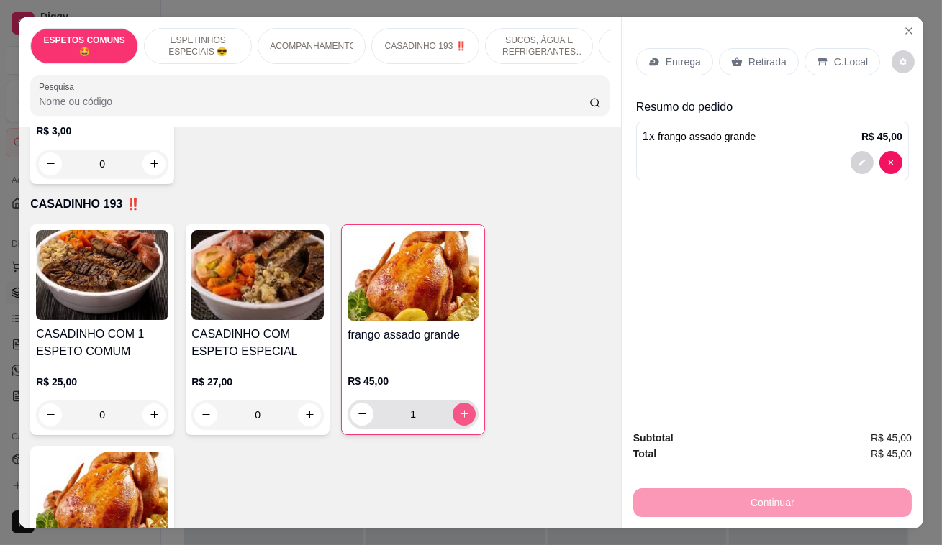
type input "1"
click at [854, 167] on button "decrease-product-quantity" at bounding box center [861, 162] width 22 height 22
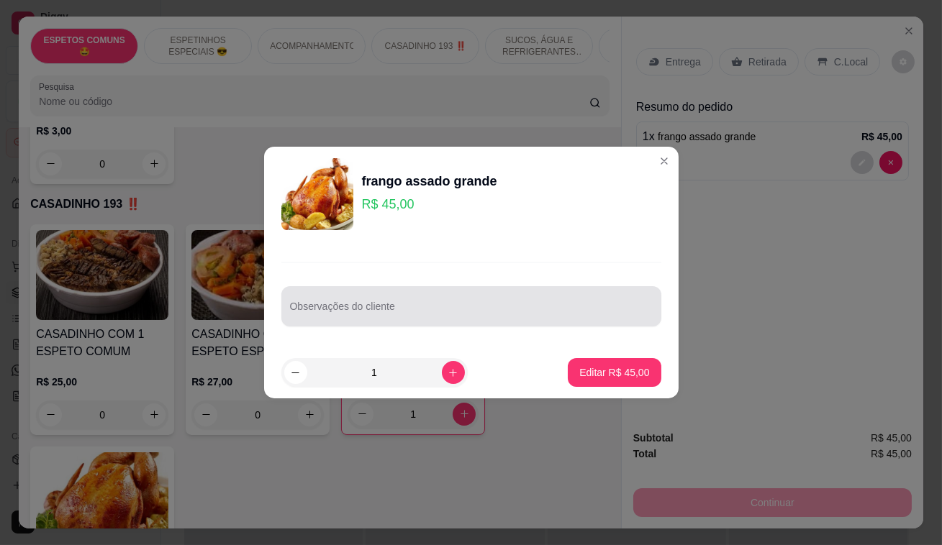
click at [309, 301] on div at bounding box center [471, 306] width 363 height 29
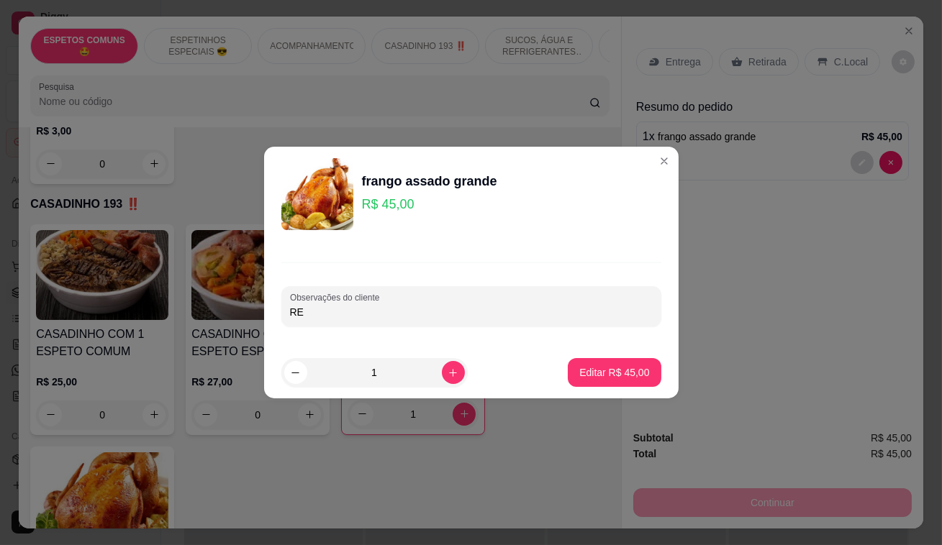
type input "R"
type input "HEBERT , 12;30 PAGO"
click at [629, 377] on p "Editar R$ 45,00" at bounding box center [614, 372] width 68 height 14
type input "0"
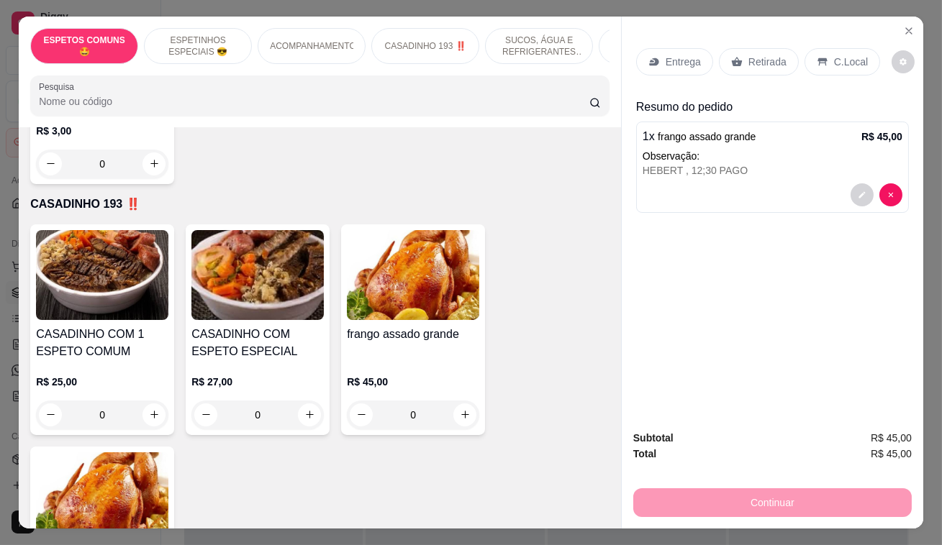
click at [775, 48] on div "Retirada" at bounding box center [759, 61] width 80 height 27
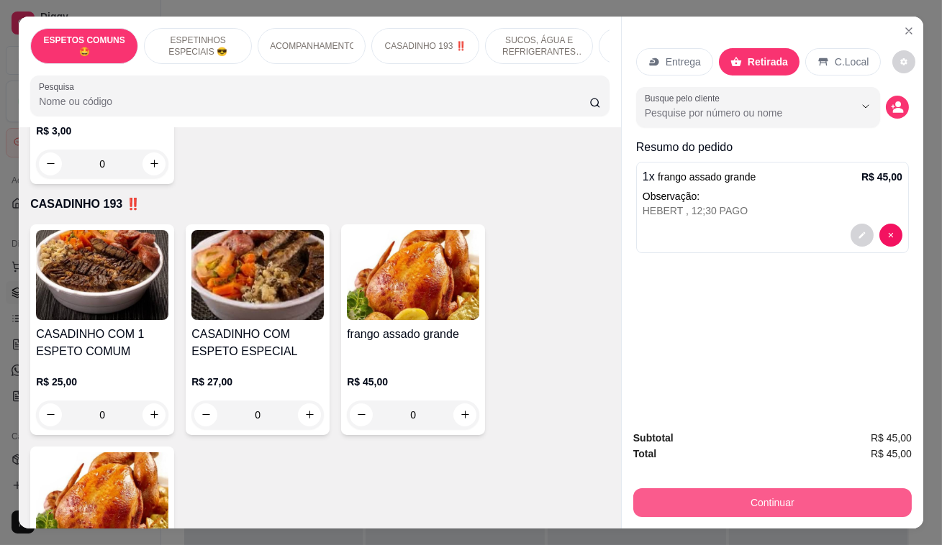
click at [795, 504] on button "Continuar" at bounding box center [772, 502] width 278 height 29
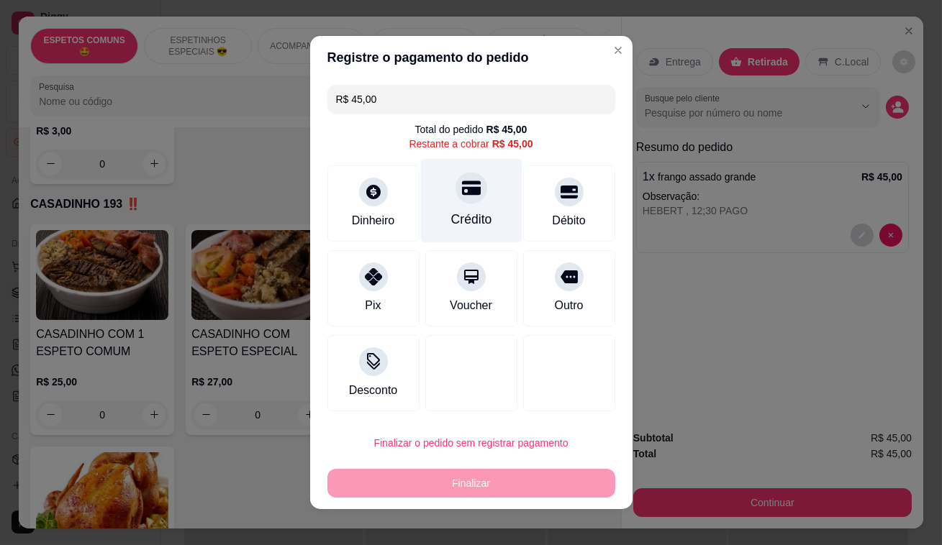
click at [468, 210] on div "Crédito" at bounding box center [470, 219] width 41 height 19
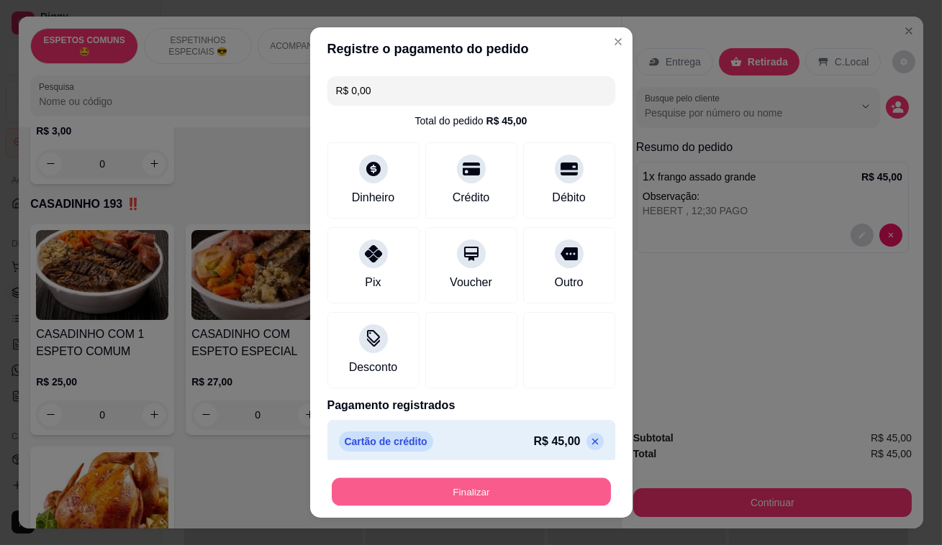
click at [511, 503] on button "Finalizar" at bounding box center [471, 492] width 279 height 28
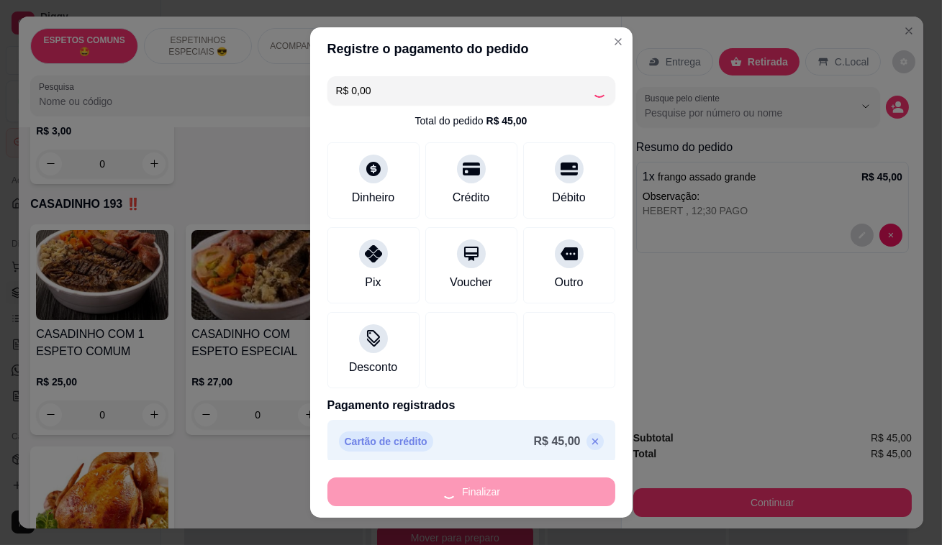
type input "-R$ 45,00"
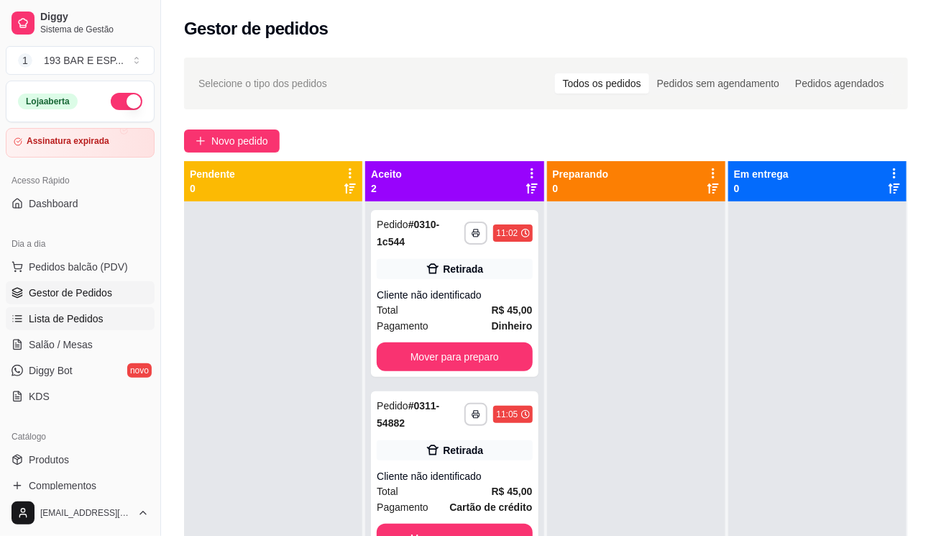
click at [85, 316] on span "Lista de Pedidos" at bounding box center [66, 318] width 75 height 14
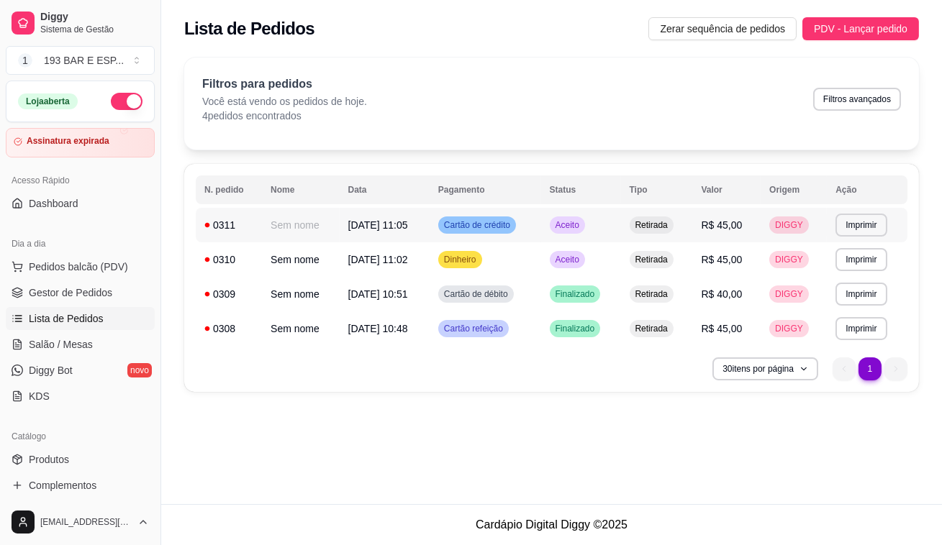
click at [613, 222] on td "Aceito" at bounding box center [581, 225] width 80 height 35
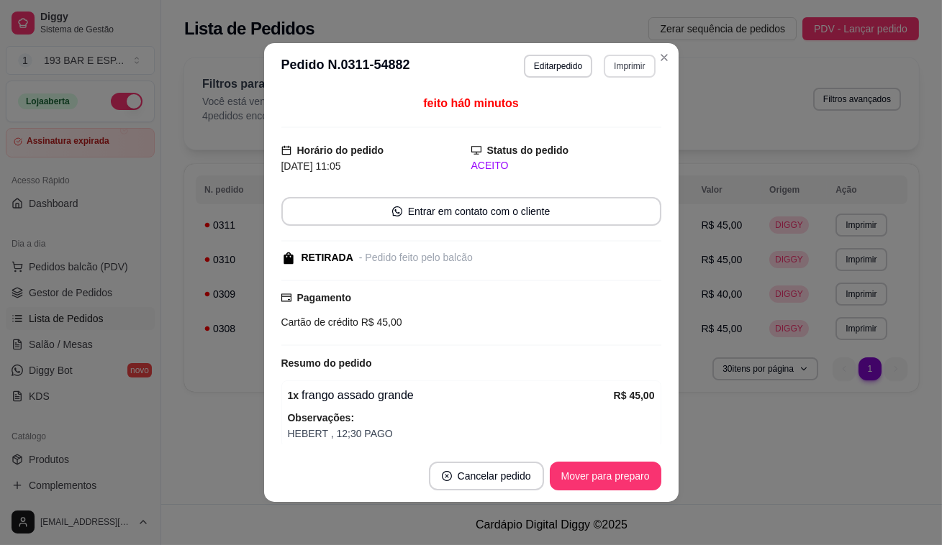
click at [621, 65] on button "Imprimir" at bounding box center [628, 66] width 51 height 23
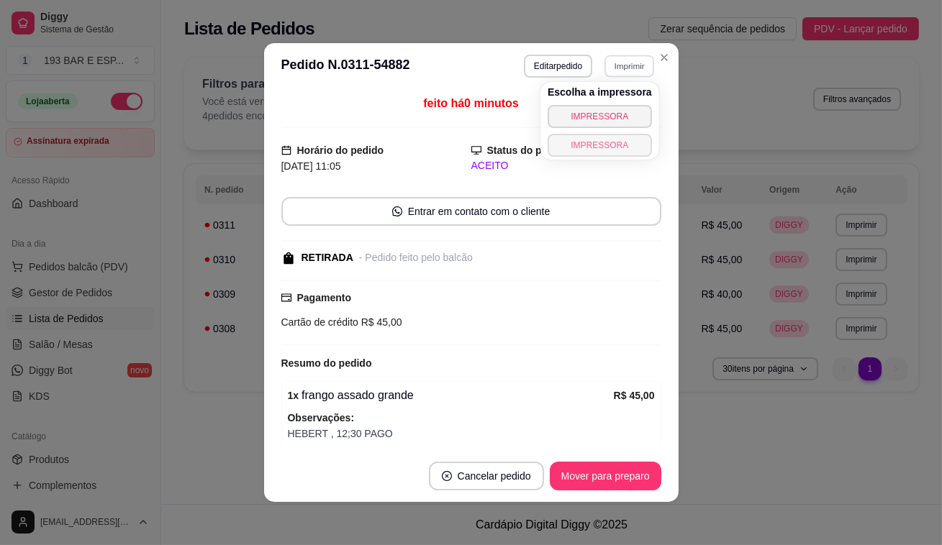
click at [611, 150] on button "IMPRESSORA" at bounding box center [599, 145] width 104 height 23
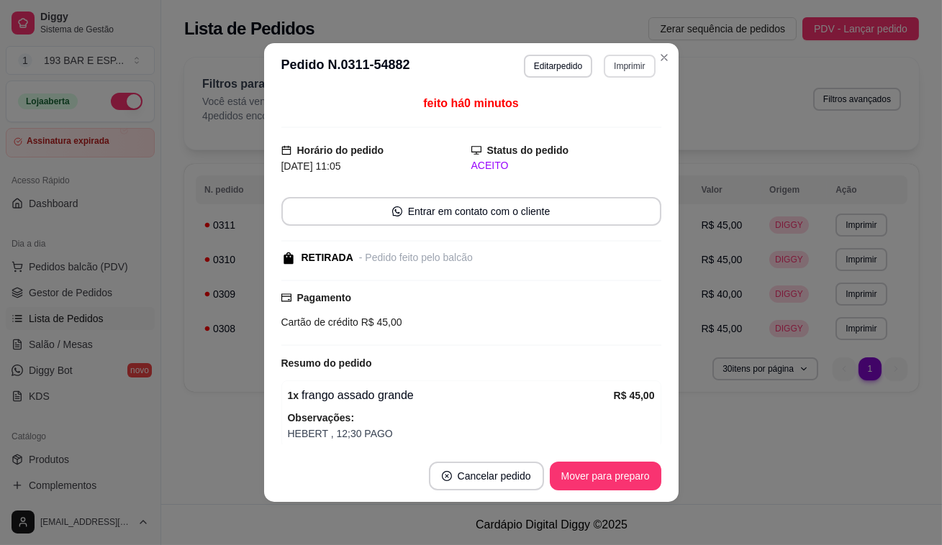
click at [634, 64] on button "Imprimir" at bounding box center [628, 66] width 51 height 23
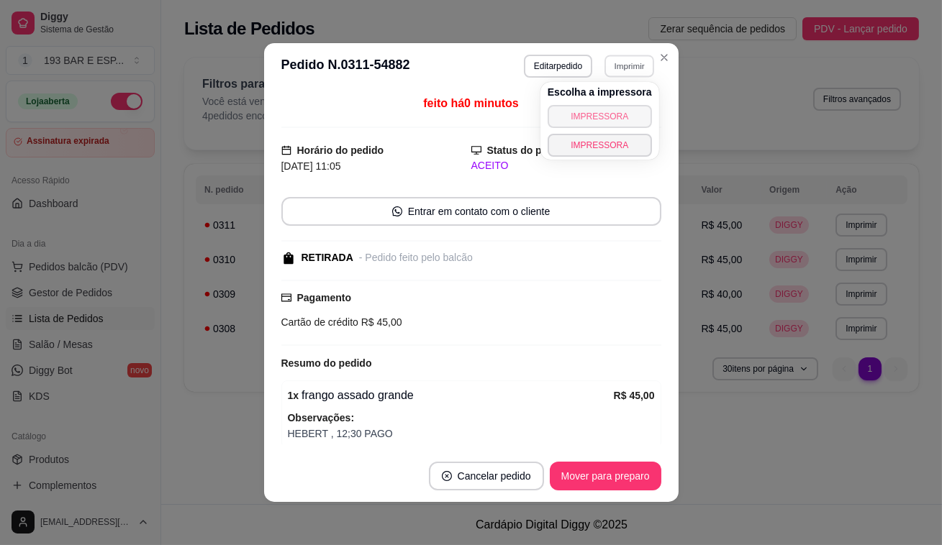
click at [609, 113] on button "IMPRESSORA" at bounding box center [599, 116] width 104 height 23
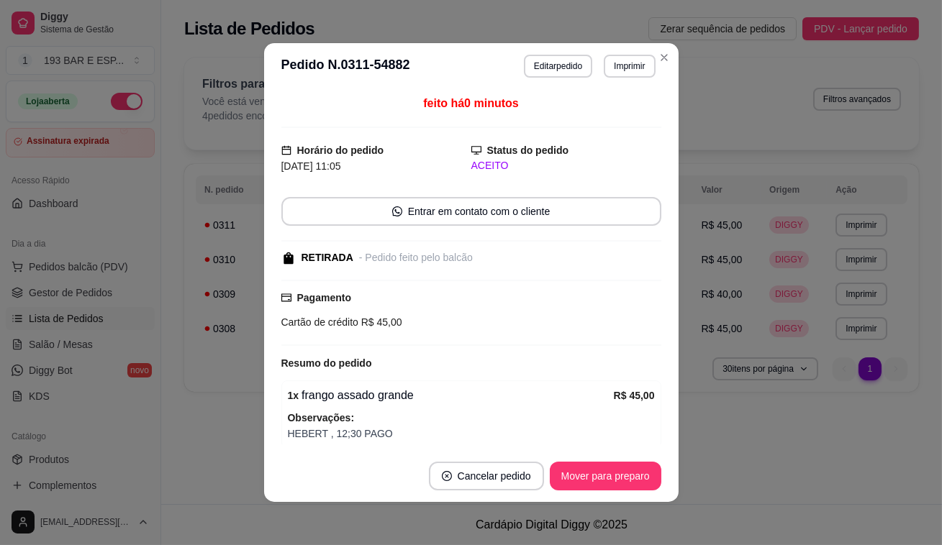
drag, startPoint x: 596, startPoint y: 96, endPoint x: 611, endPoint y: 87, distance: 17.8
click at [597, 96] on div "feito há 0 minutos" at bounding box center [471, 111] width 380 height 33
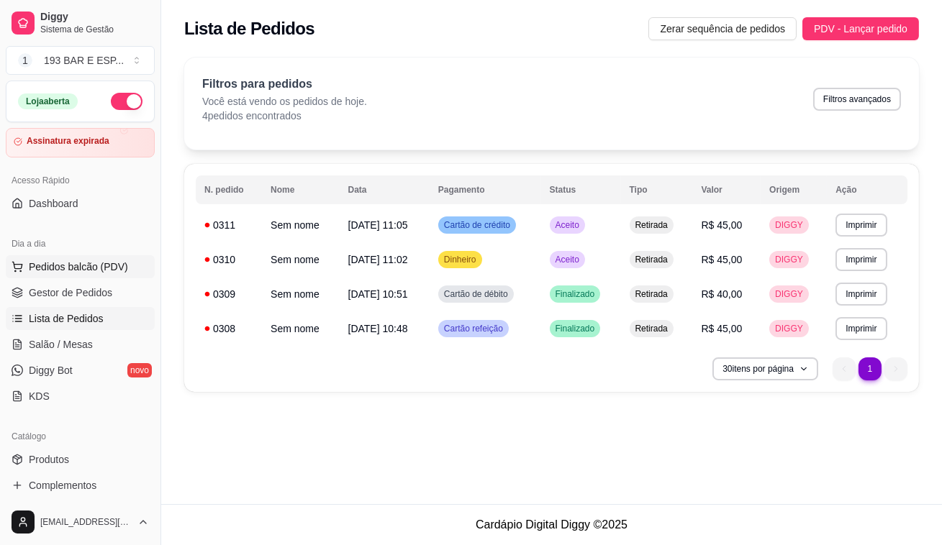
click at [42, 268] on span "Pedidos balcão (PDV)" at bounding box center [78, 267] width 99 height 14
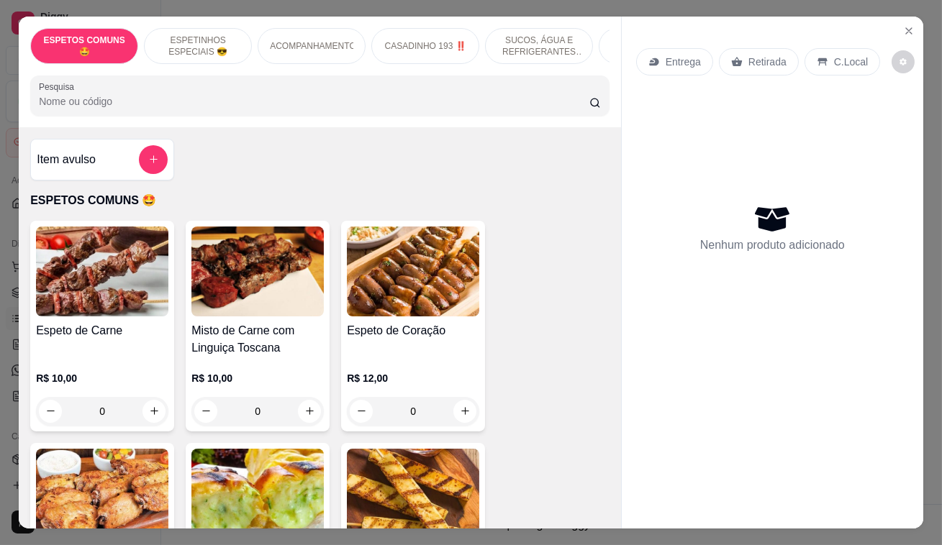
click at [753, 63] on p "Retirada" at bounding box center [767, 62] width 38 height 14
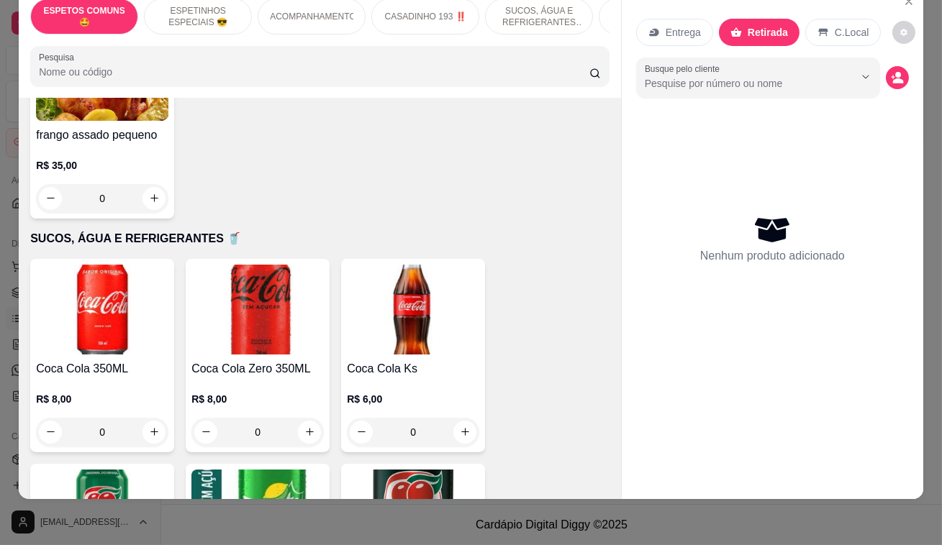
scroll to position [1242, 0]
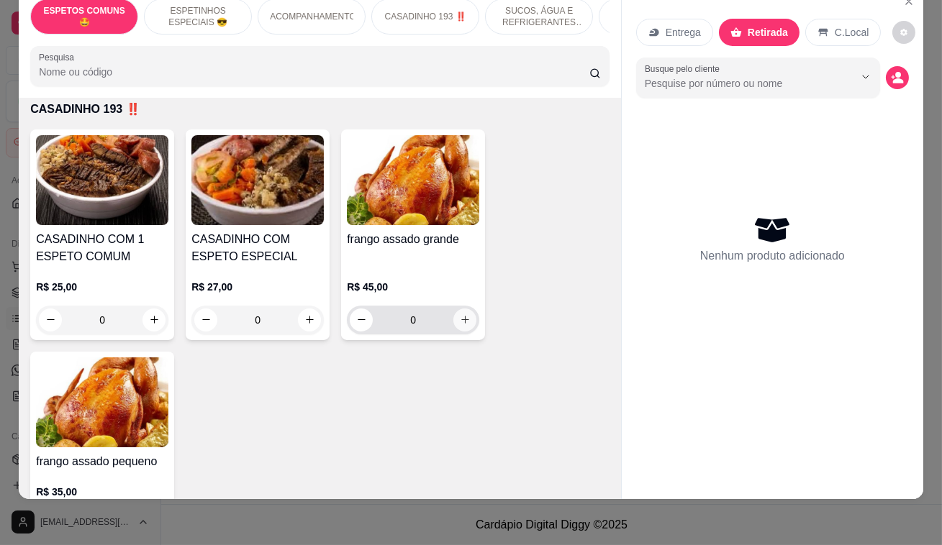
click at [461, 314] on icon "increase-product-quantity" at bounding box center [465, 319] width 11 height 11
type input "1"
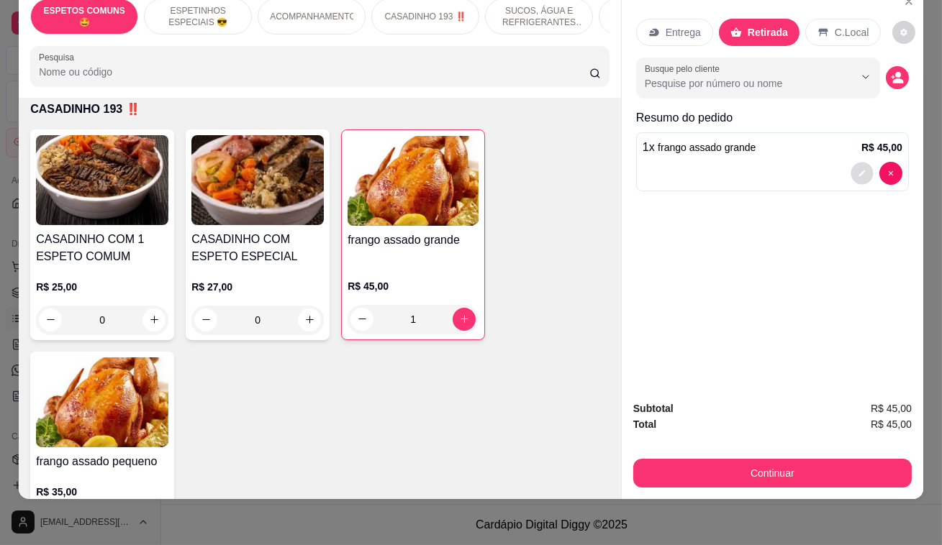
click at [857, 162] on button "decrease-product-quantity" at bounding box center [861, 173] width 22 height 22
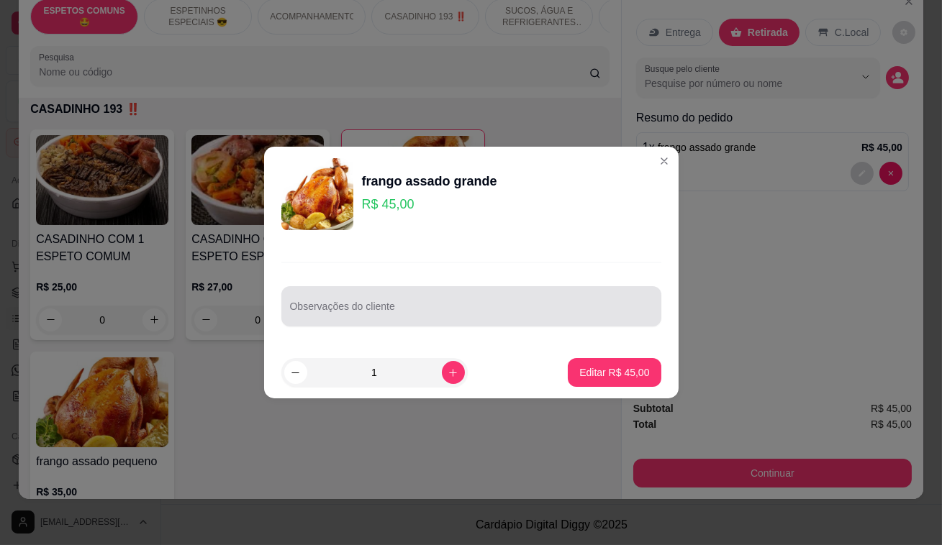
click at [401, 292] on div at bounding box center [471, 306] width 363 height 29
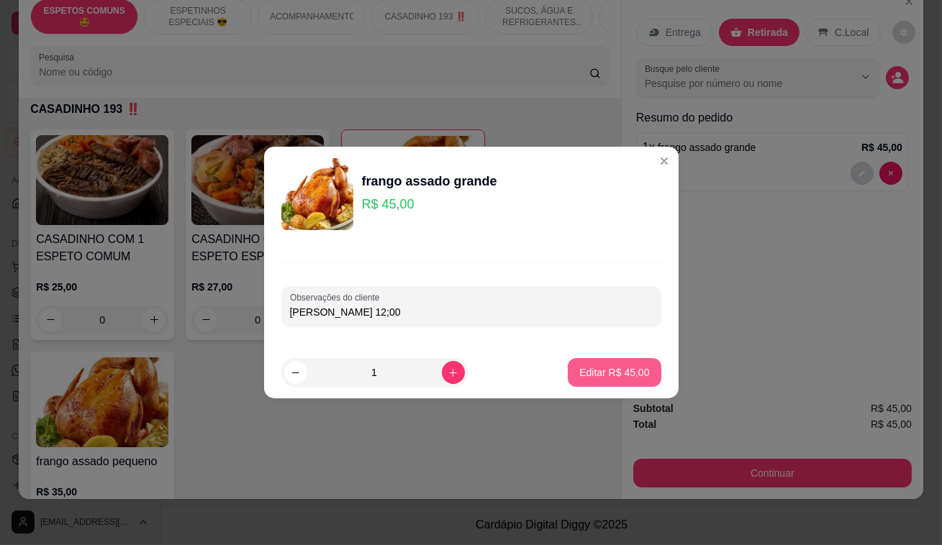
type input "[PERSON_NAME] 12;00"
click at [601, 366] on p "Editar R$ 45,00" at bounding box center [614, 372] width 70 height 14
type input "0"
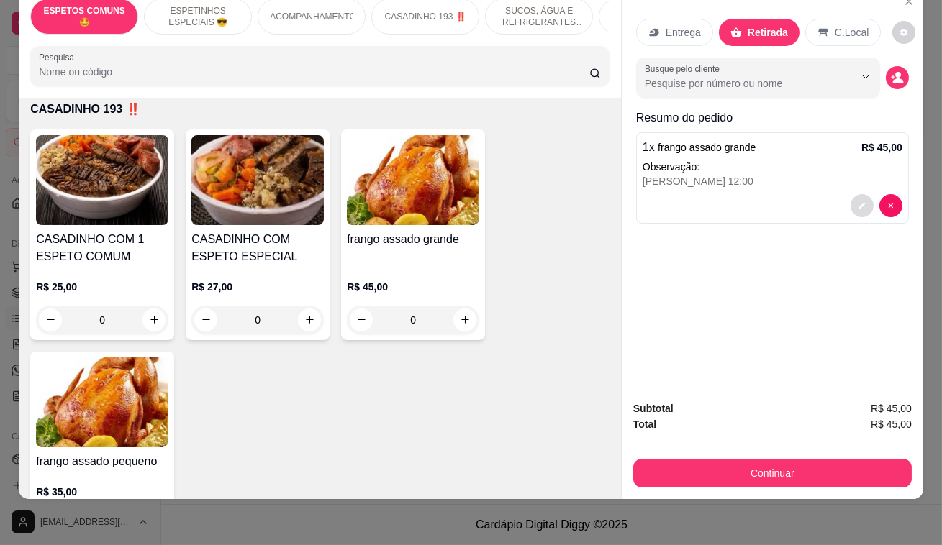
click at [857, 201] on icon "decrease-product-quantity" at bounding box center [861, 205] width 9 height 9
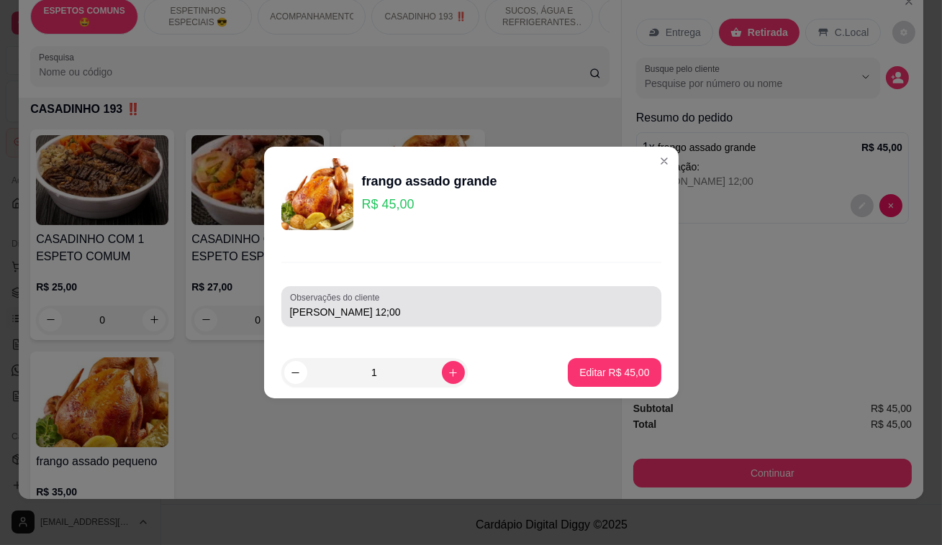
click at [482, 308] on input "[PERSON_NAME] 12;00" at bounding box center [471, 312] width 363 height 14
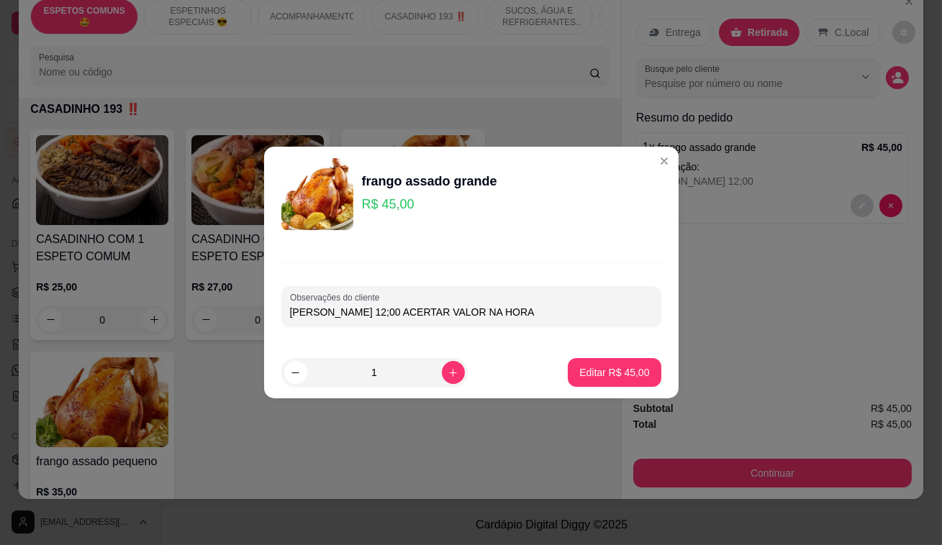
type input "[PERSON_NAME] 12;00 ACERTAR VALOR NA HORA"
click at [634, 370] on p "Editar R$ 45,00" at bounding box center [614, 372] width 68 height 14
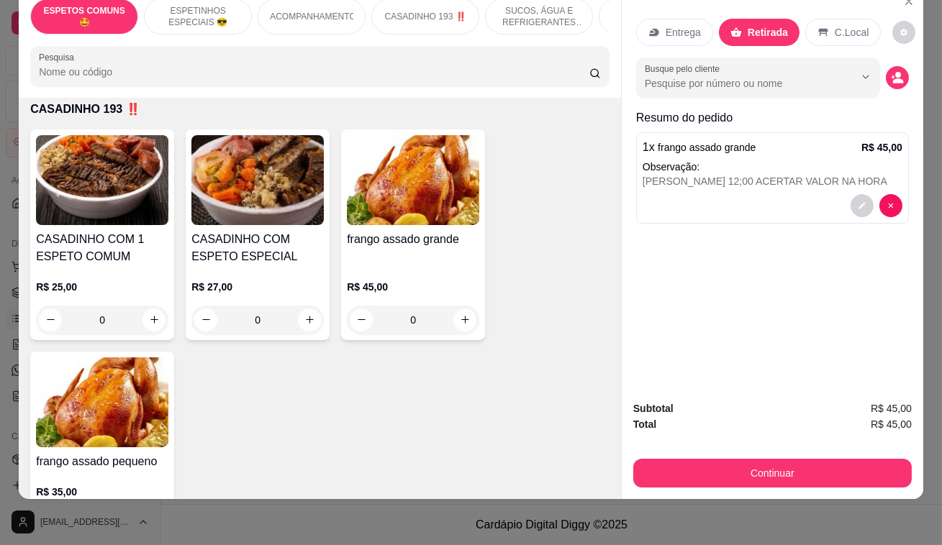
click at [754, 478] on div "Subtotal R$ 45,00 Total R$ 45,00 Continuar" at bounding box center [771, 444] width 301 height 110
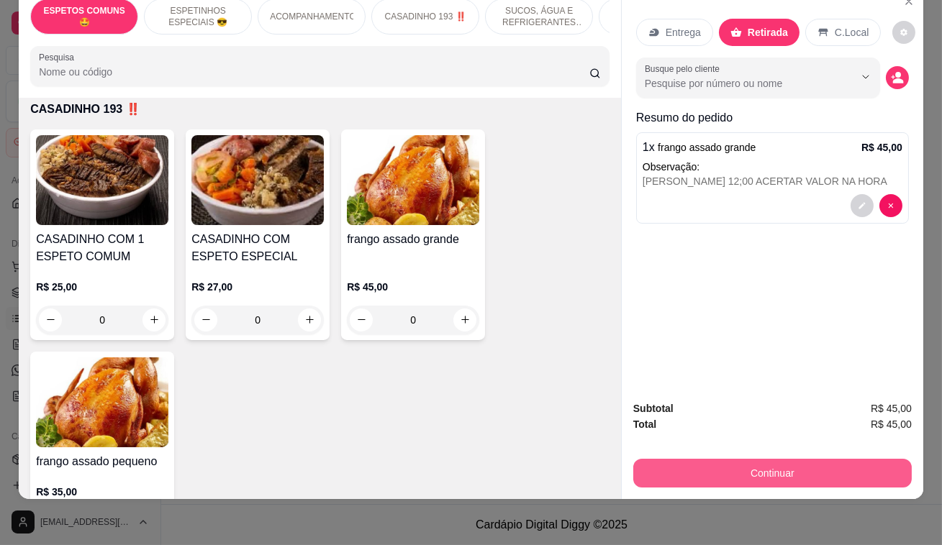
click at [750, 459] on button "Continuar" at bounding box center [772, 473] width 278 height 29
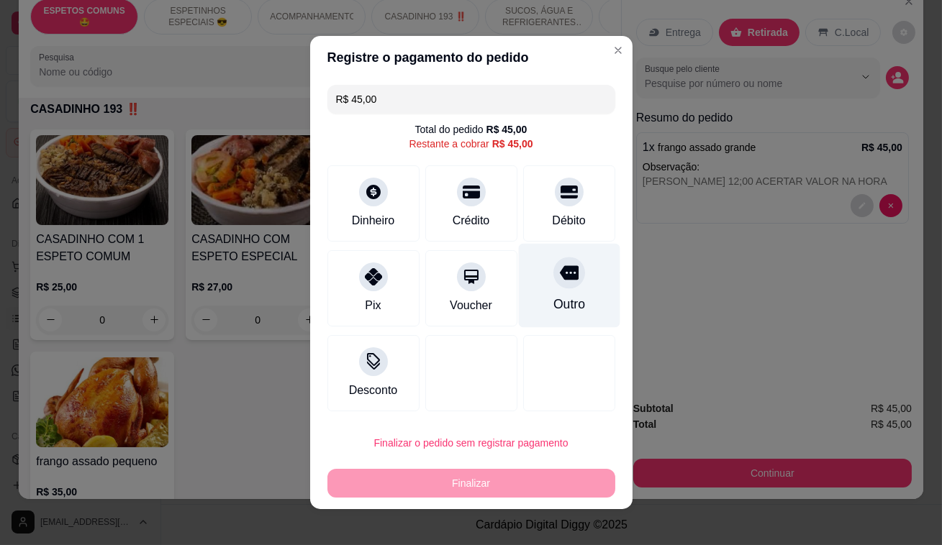
click at [559, 281] on icon at bounding box center [568, 272] width 19 height 19
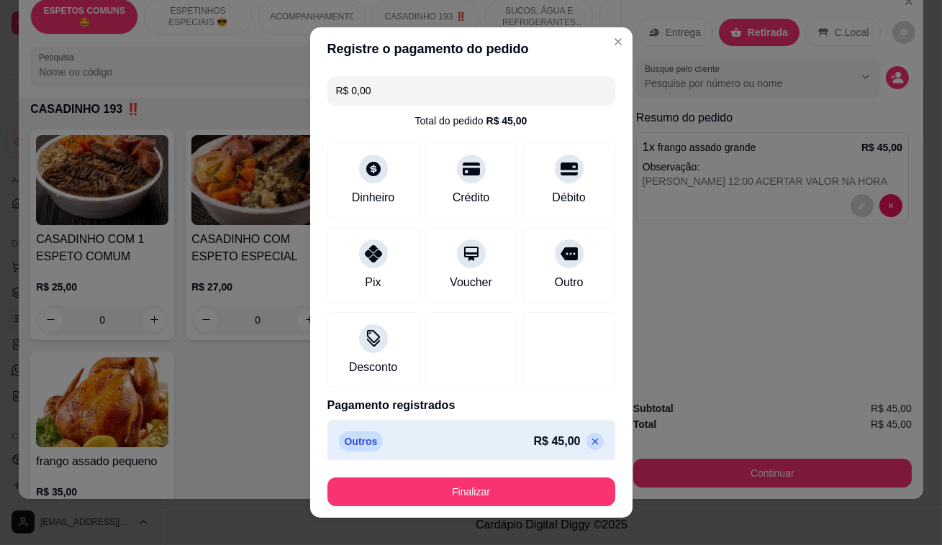
click at [489, 484] on button "Finalizar" at bounding box center [471, 492] width 288 height 29
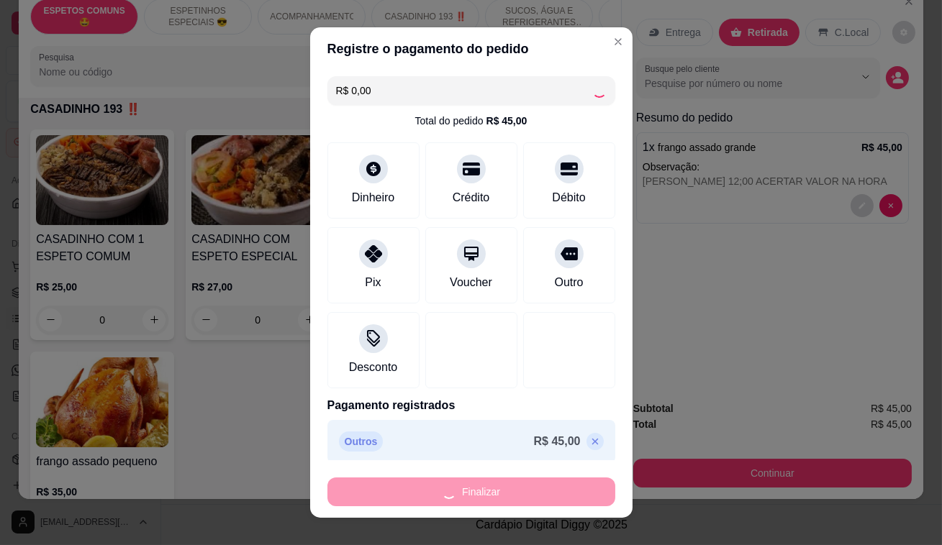
type input "-R$ 45,00"
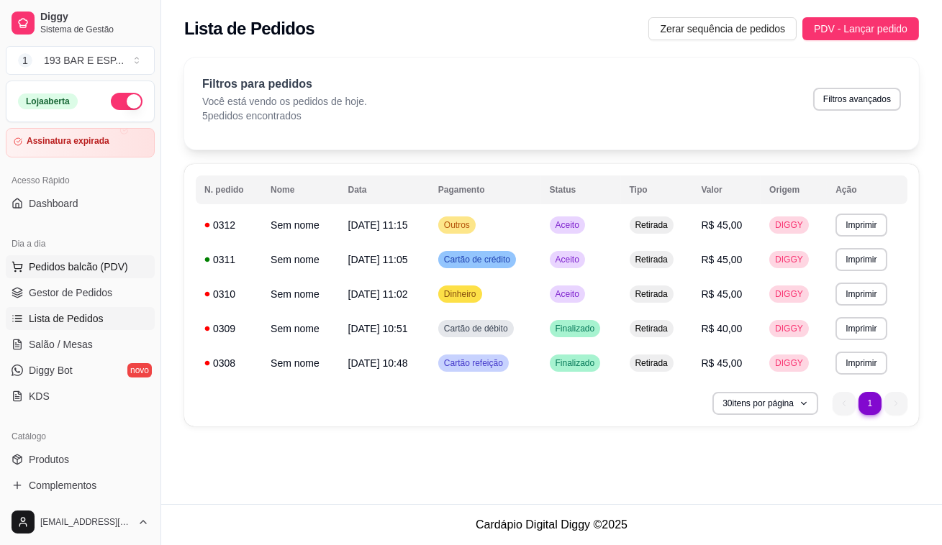
click at [82, 265] on span "Pedidos balcão (PDV)" at bounding box center [78, 267] width 99 height 14
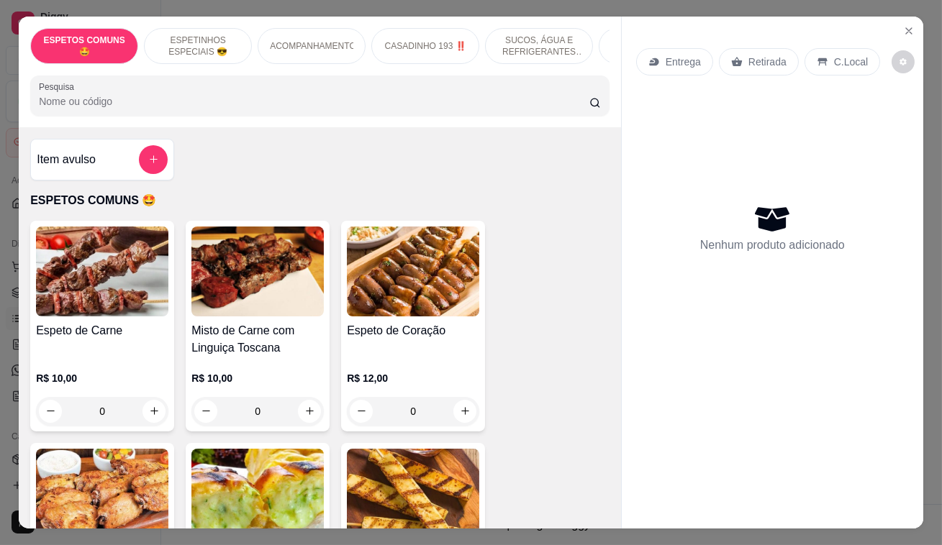
click at [747, 48] on div "Retirada" at bounding box center [759, 61] width 80 height 27
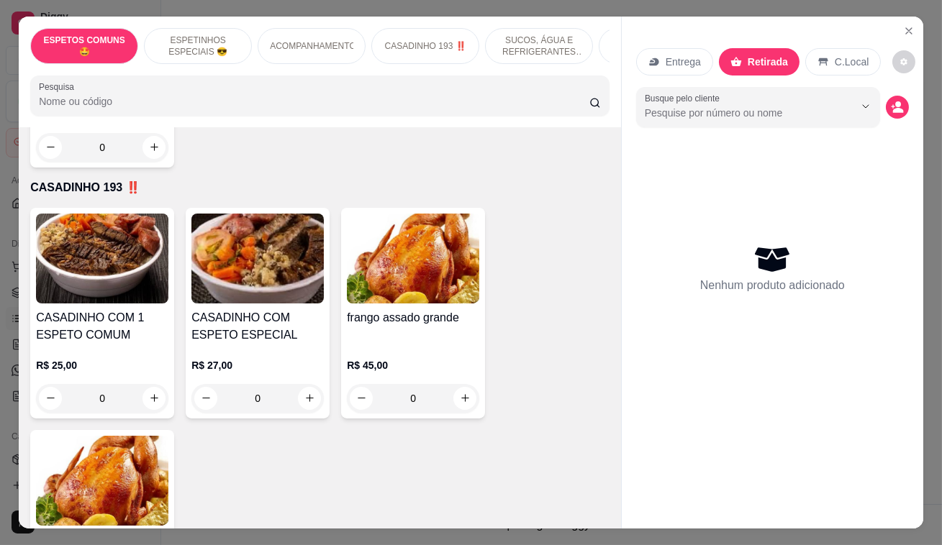
scroll to position [1242, 0]
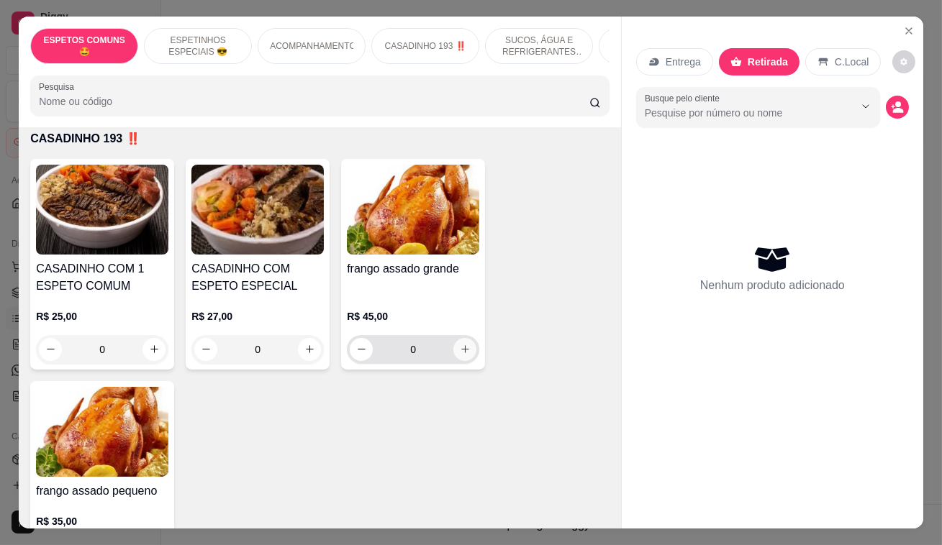
click at [461, 344] on icon "increase-product-quantity" at bounding box center [465, 349] width 11 height 11
type input "1"
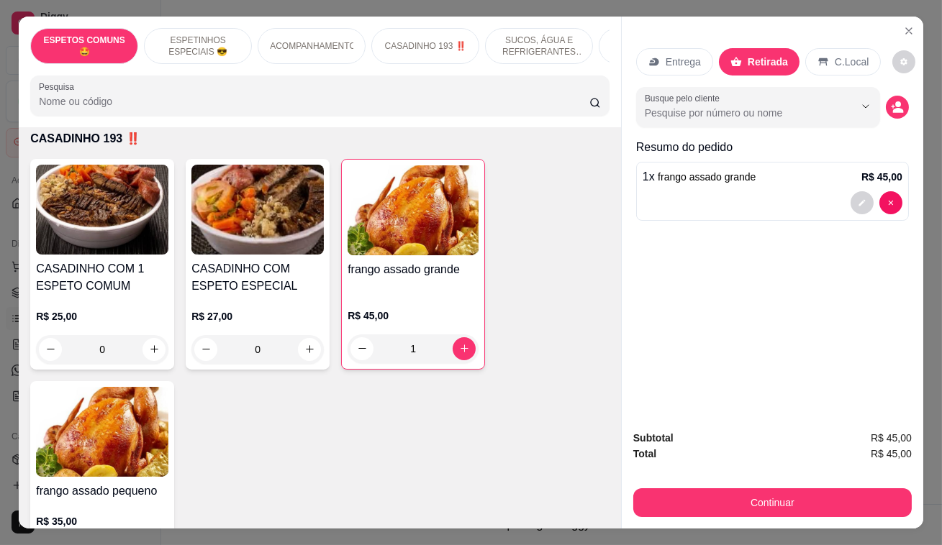
click at [857, 199] on icon "decrease-product-quantity" at bounding box center [861, 203] width 9 height 9
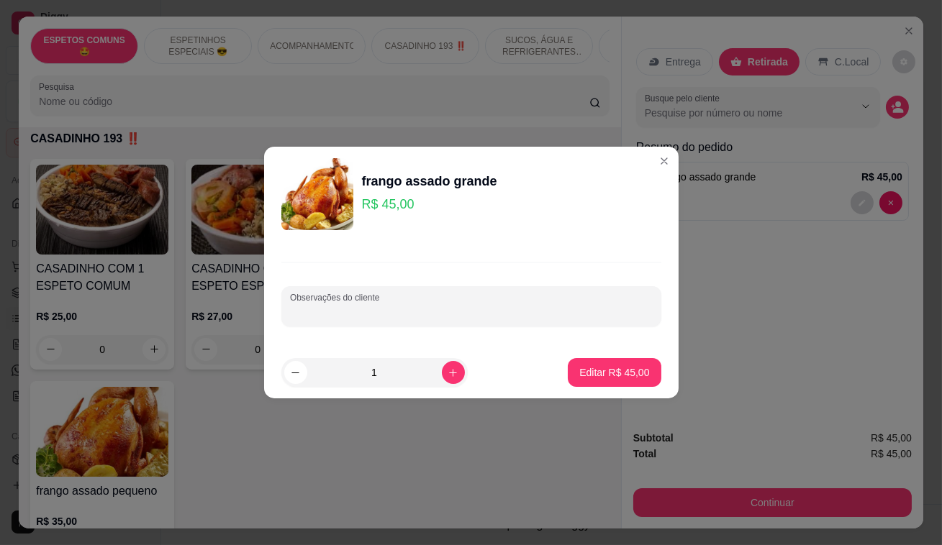
click at [424, 309] on input "Observações do cliente" at bounding box center [471, 312] width 363 height 14
type input "[PERSON_NAME] 12;00 PAGO"
click at [590, 378] on button "Editar R$ 45,00" at bounding box center [614, 373] width 90 height 28
type input "0"
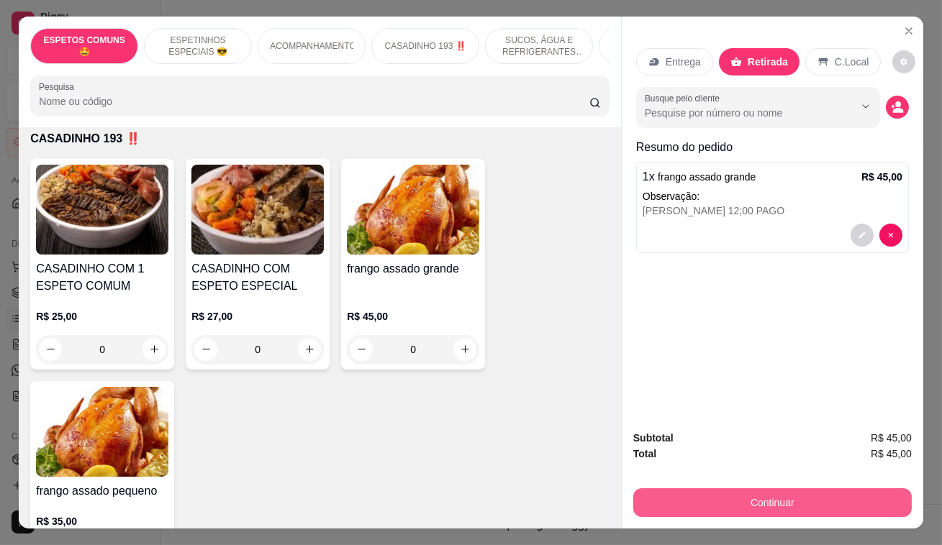
click at [848, 504] on button "Continuar" at bounding box center [772, 502] width 278 height 29
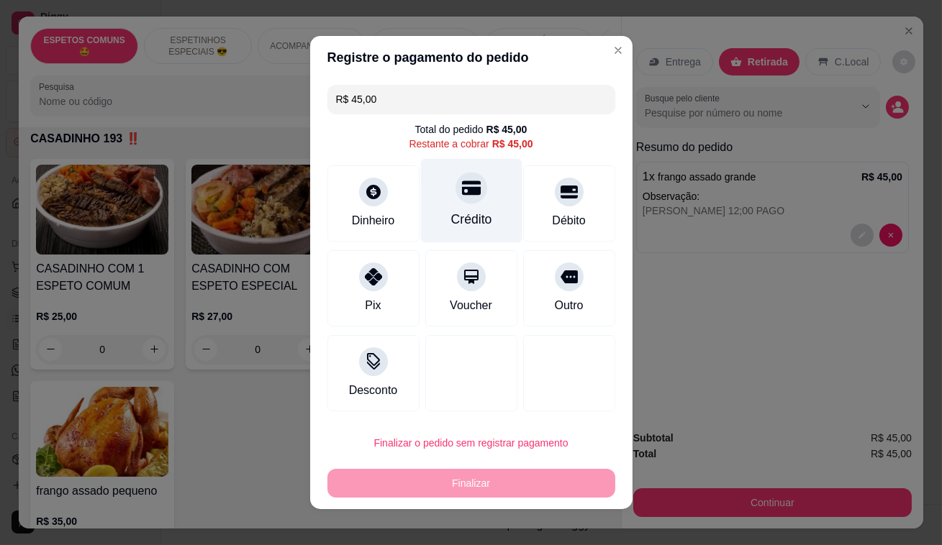
click at [465, 214] on div "Crédito" at bounding box center [470, 219] width 41 height 19
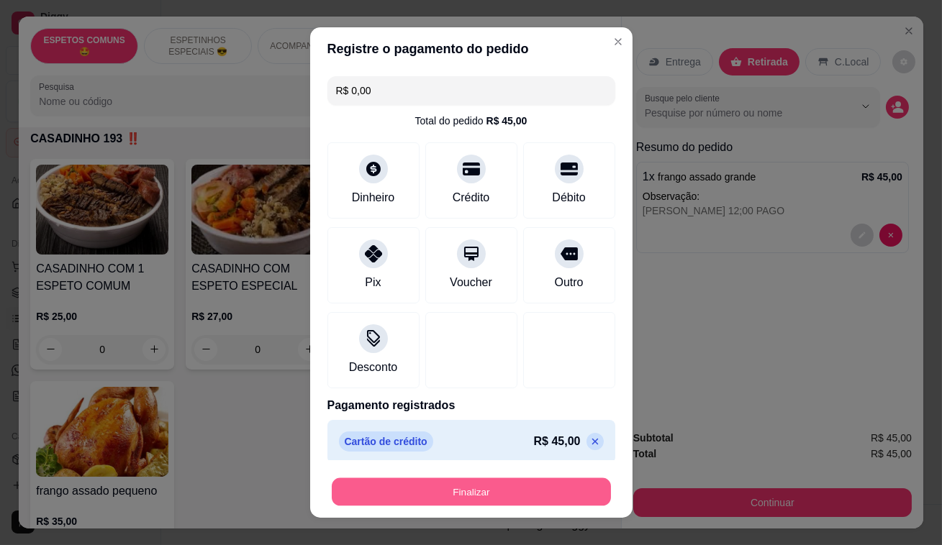
click at [475, 495] on button "Finalizar" at bounding box center [471, 492] width 279 height 28
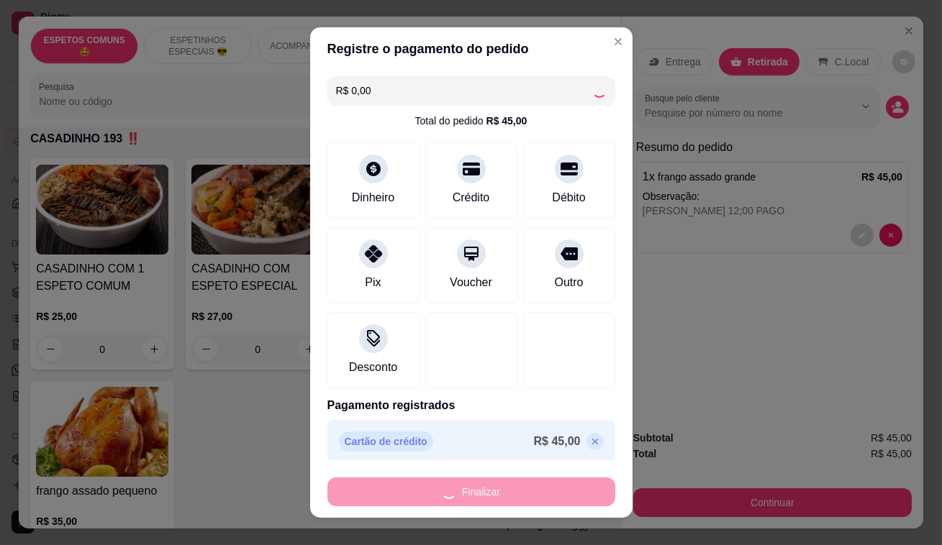
type input "-R$ 45,00"
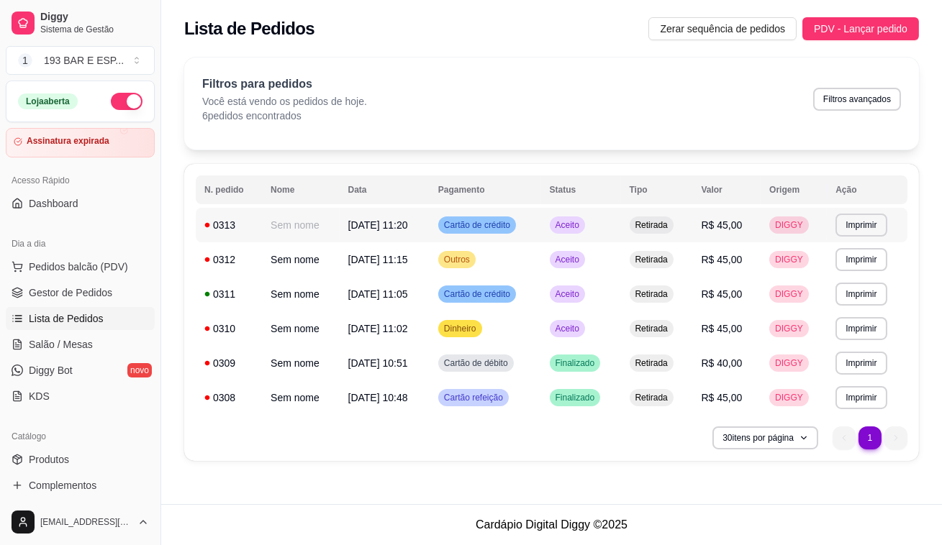
click at [616, 223] on td "Aceito" at bounding box center [581, 225] width 80 height 35
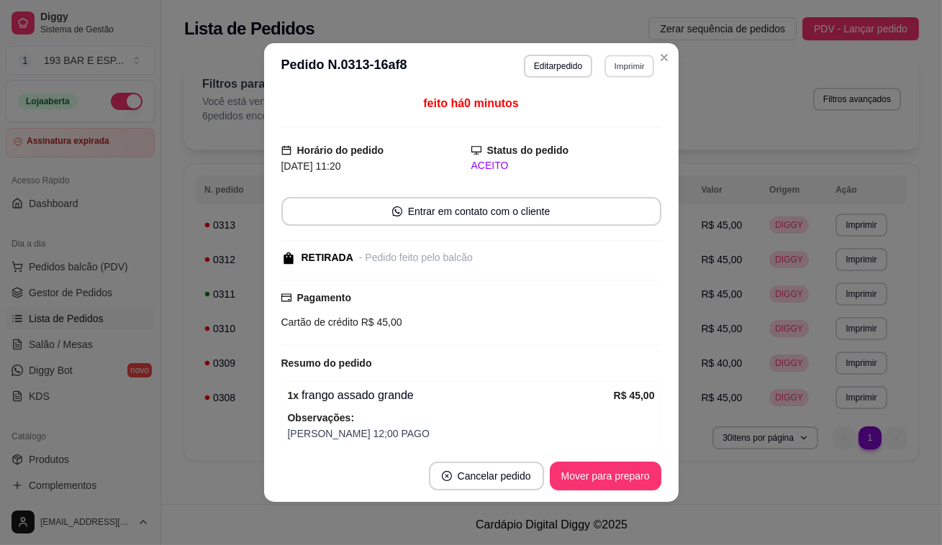
click at [627, 70] on button "Imprimir" at bounding box center [629, 66] width 50 height 22
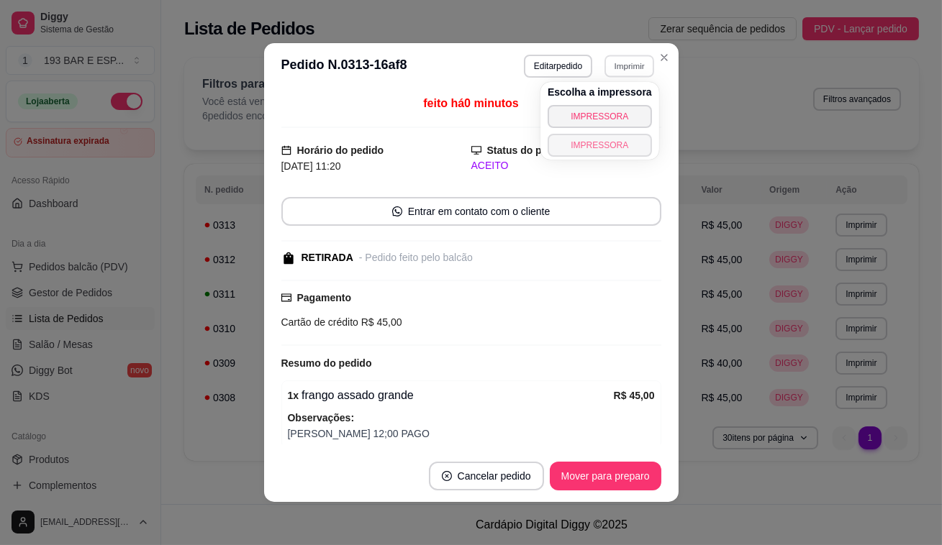
click at [573, 145] on button "IMPRESSORA" at bounding box center [599, 145] width 104 height 23
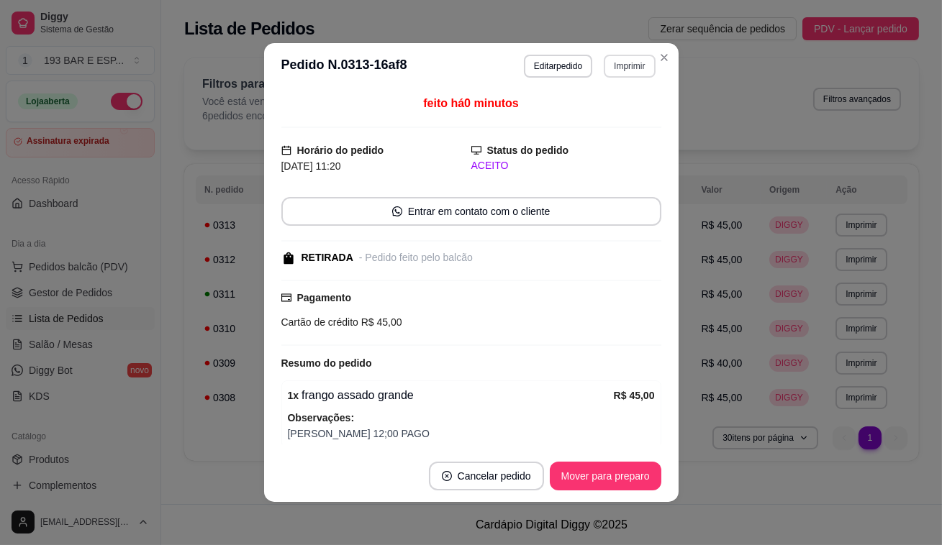
click at [629, 63] on button "Imprimir" at bounding box center [628, 66] width 51 height 23
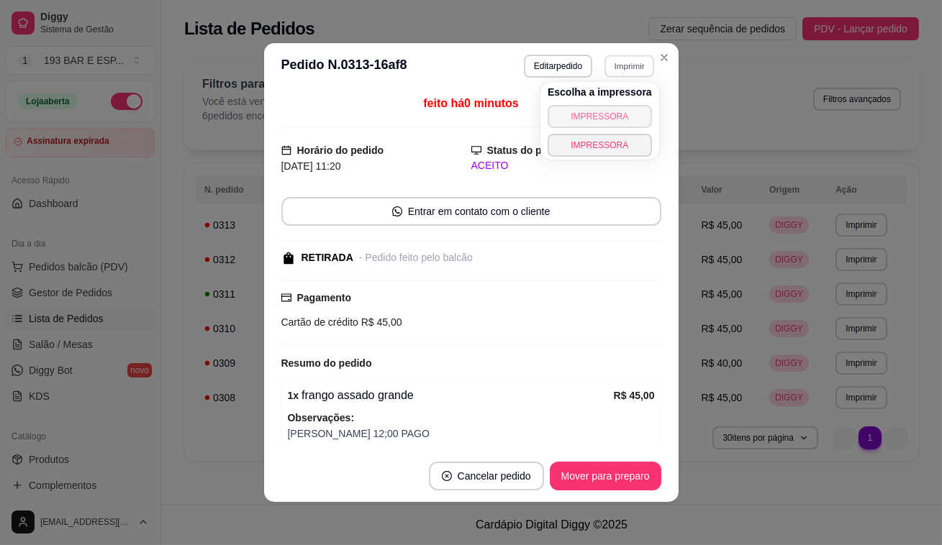
click at [618, 120] on button "IMPRESSORA" at bounding box center [599, 116] width 104 height 23
